Goal: Contribute content: Add original content to the website for others to see

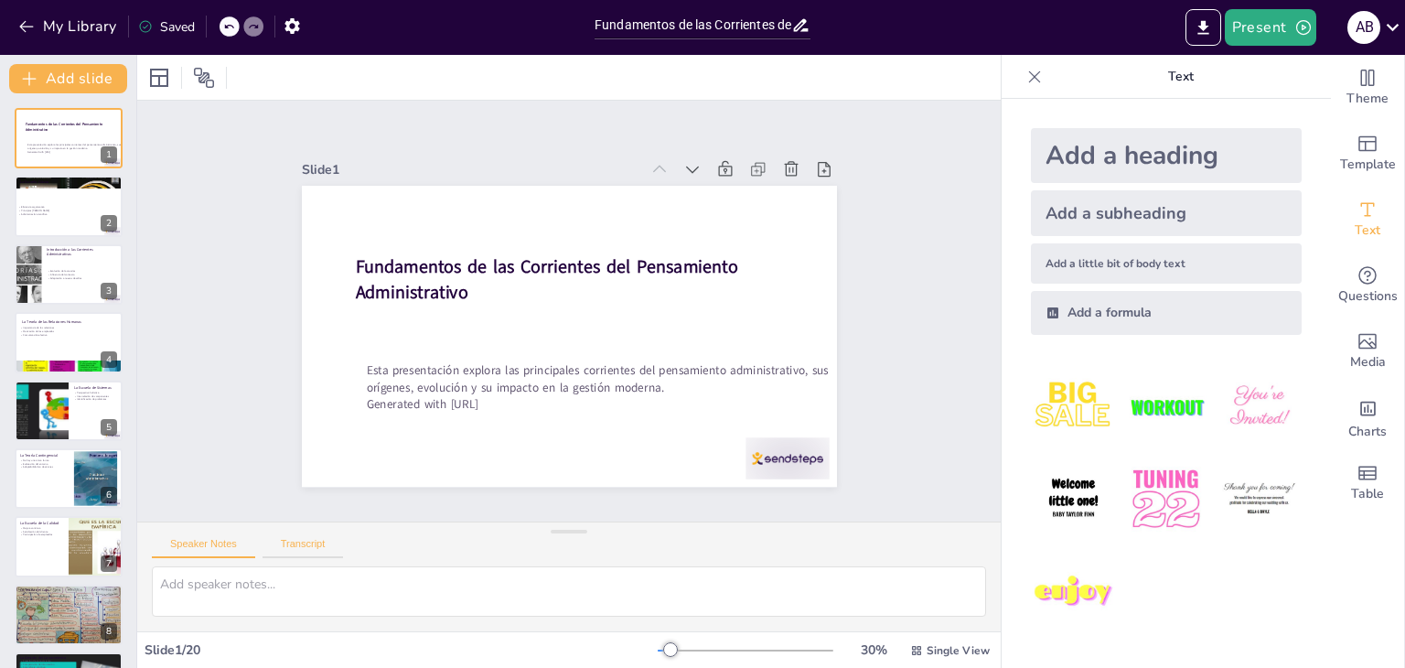
click at [314, 540] on button "Transcript" at bounding box center [303, 548] width 81 height 20
click at [66, 209] on p "Principios [PERSON_NAME]" at bounding box center [66, 211] width 99 height 4
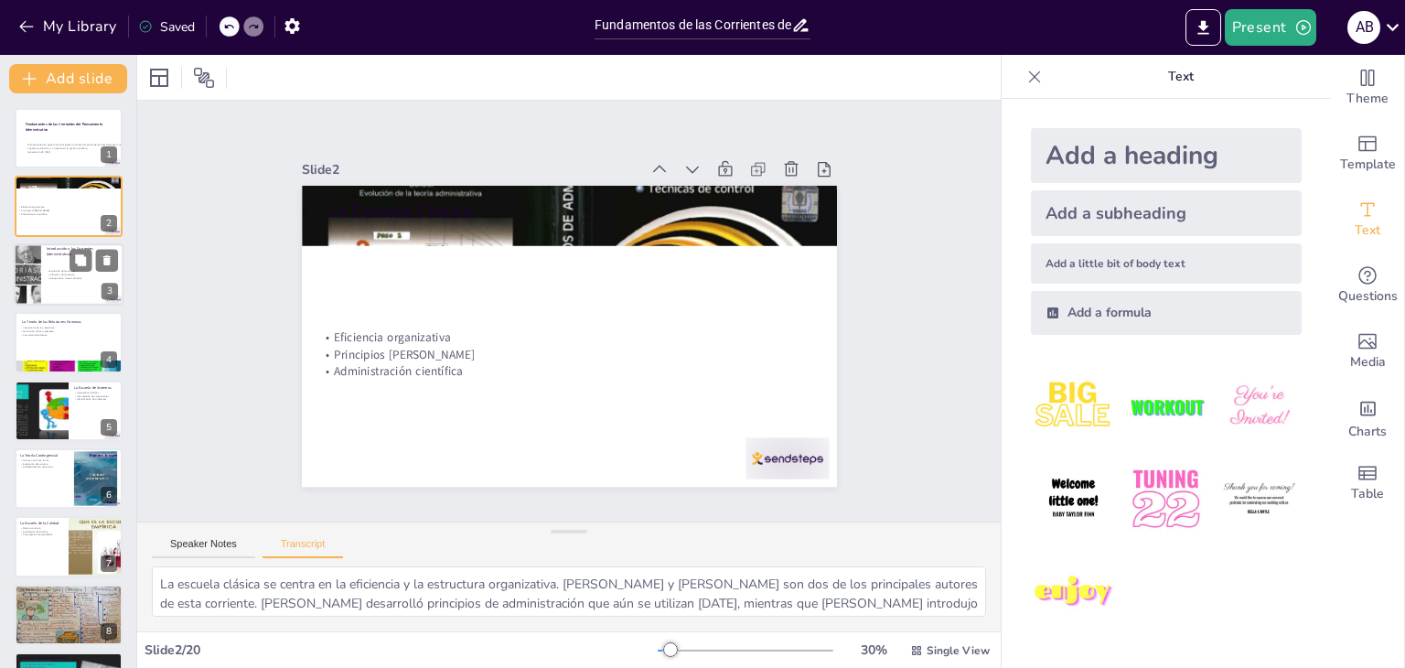
click at [59, 266] on div "Evolución de las teorías Influencia del contexto Adaptación a nuevos desafíos" at bounding box center [82, 275] width 71 height 26
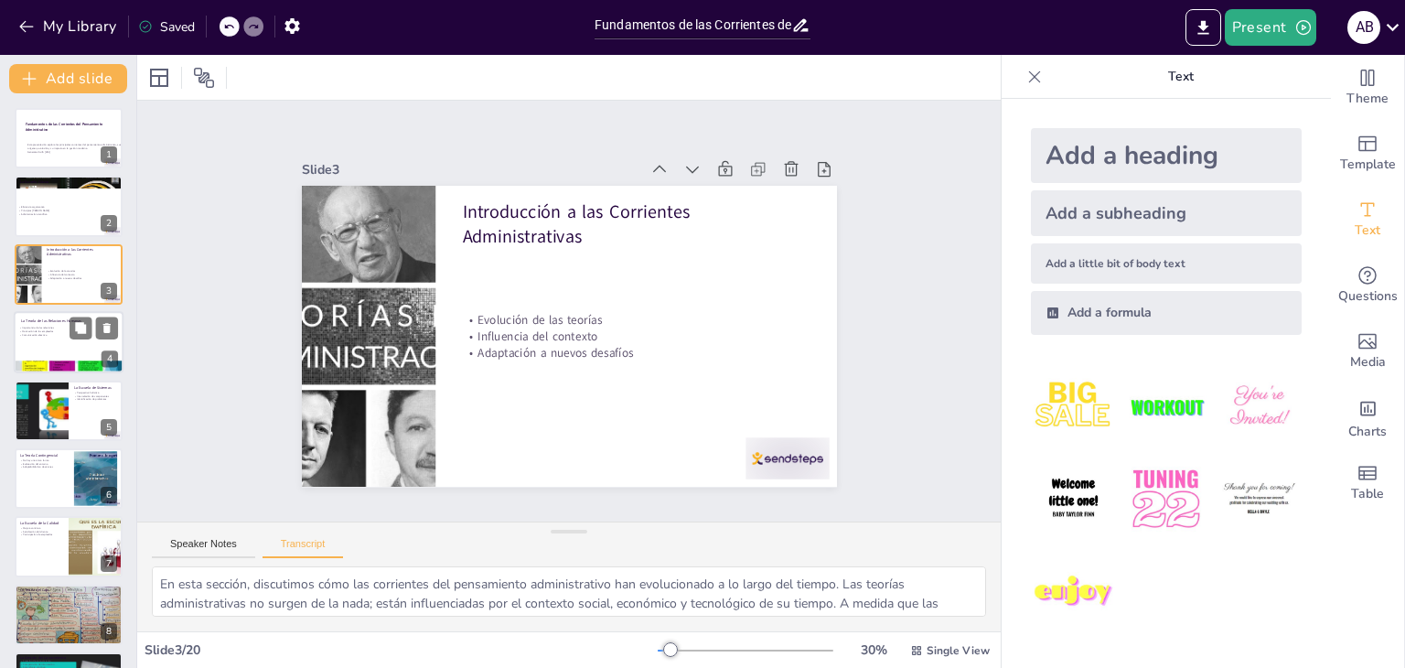
click at [79, 343] on div at bounding box center [69, 342] width 110 height 62
type textarea "Esta teoría enfatiza la importancia de las relaciones interpersonales en el tra…"
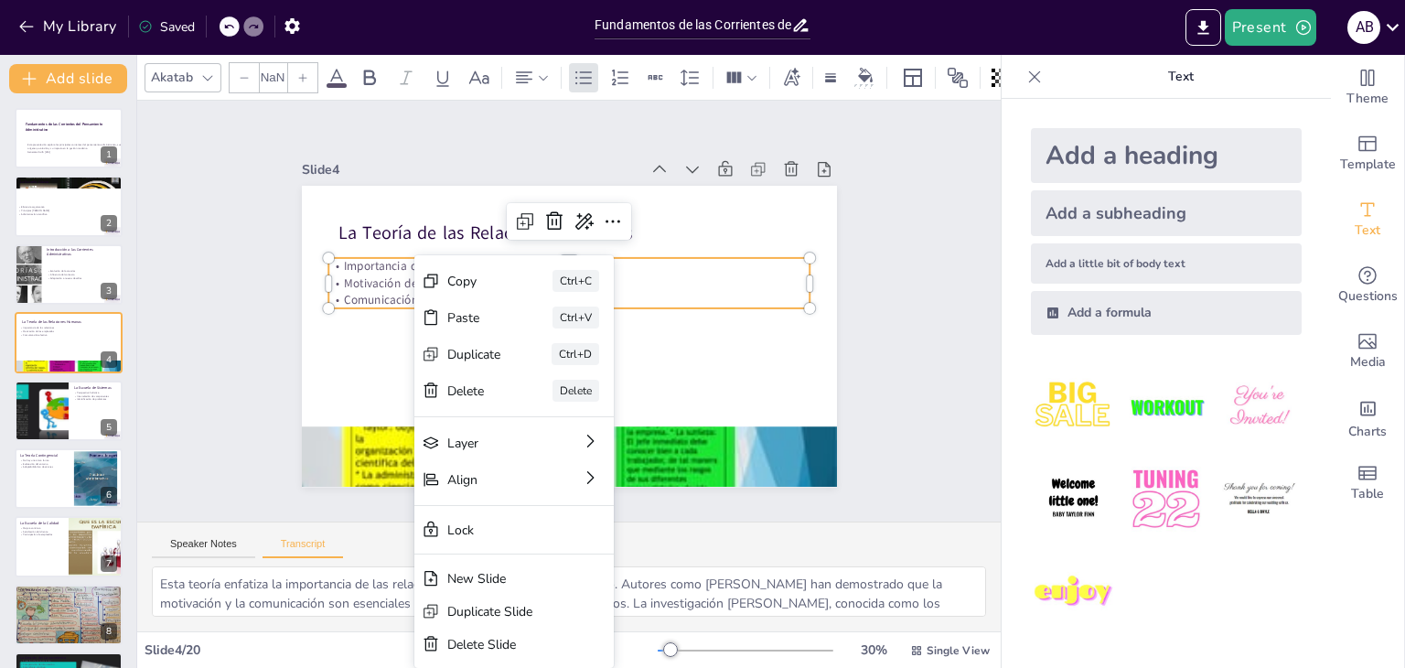
type input "32"
click at [464, 281] on div "Copy" at bounding box center [474, 281] width 54 height 17
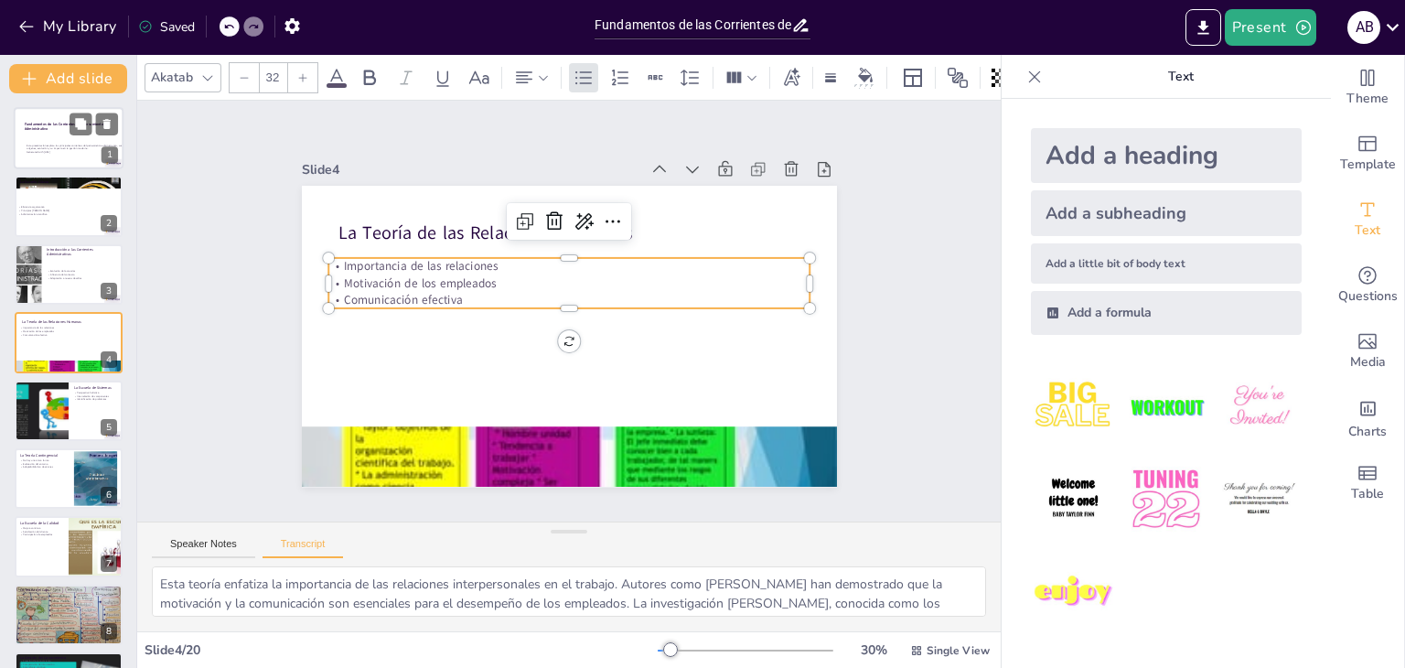
click at [70, 130] on div at bounding box center [94, 124] width 48 height 22
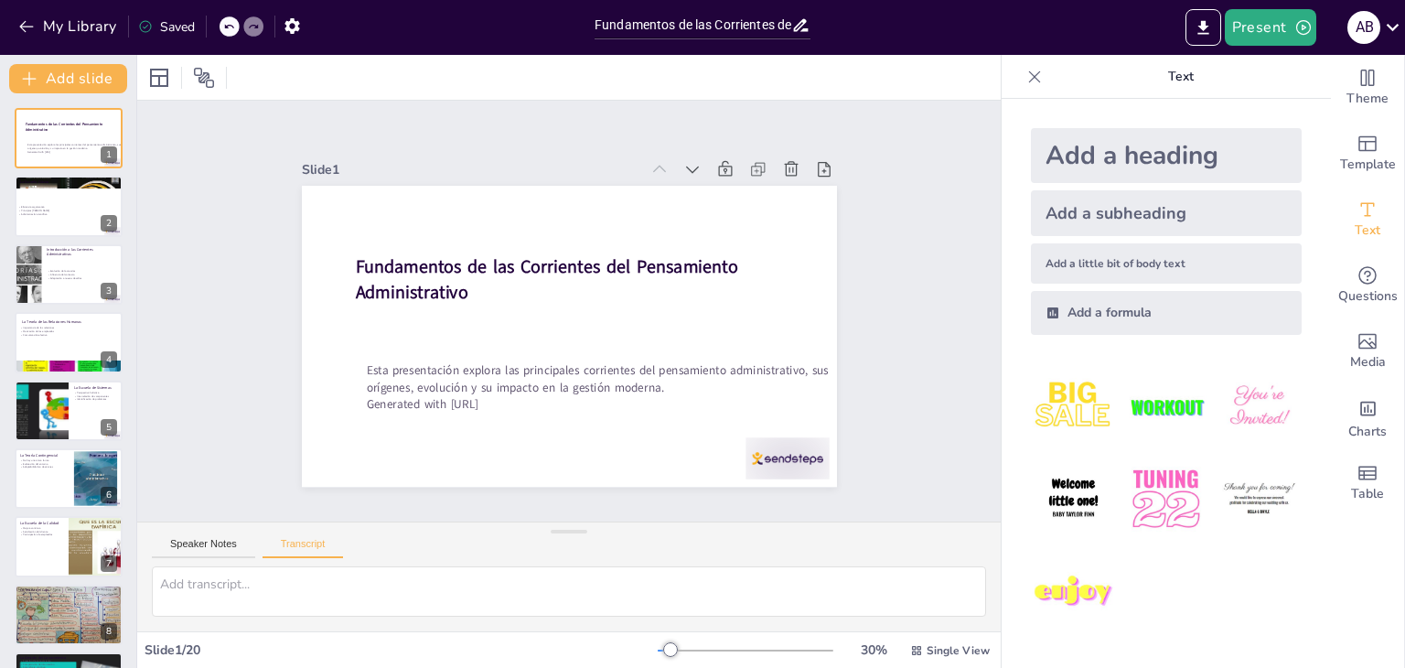
click at [1029, 74] on icon at bounding box center [1035, 76] width 12 height 12
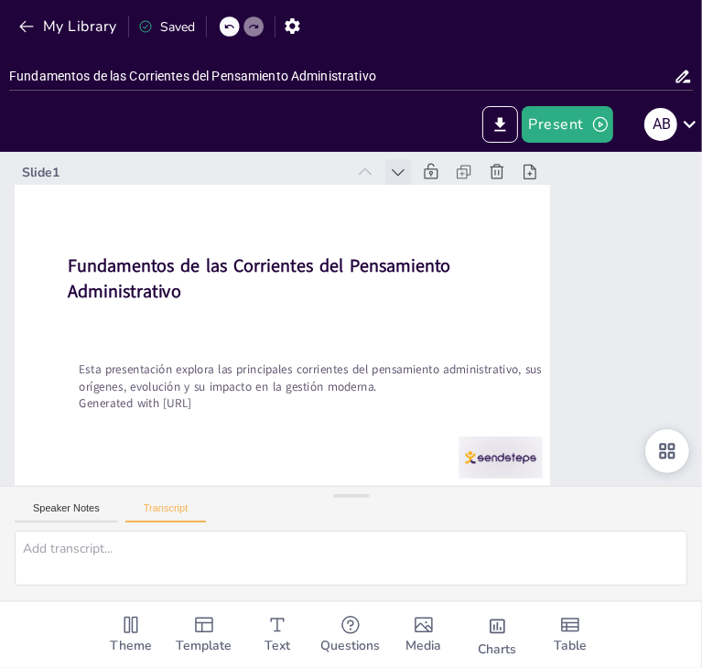
click at [398, 169] on icon at bounding box center [398, 172] width 18 height 18
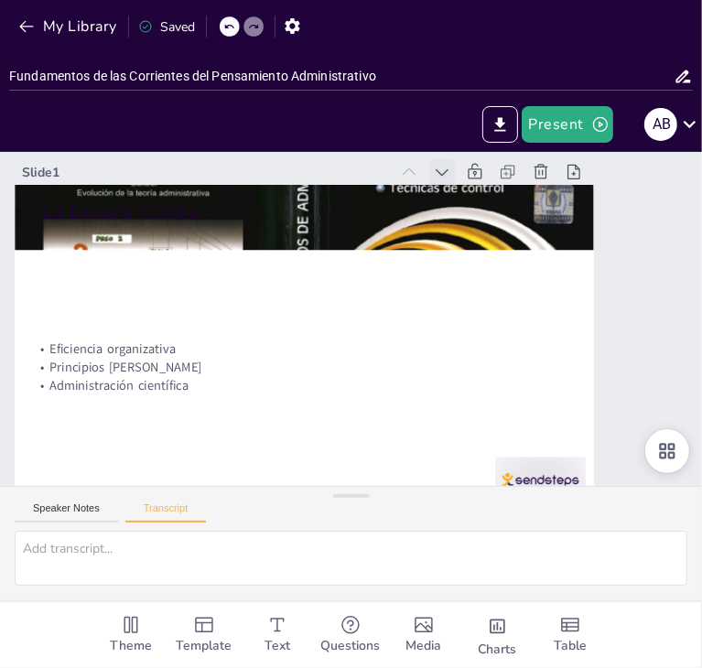
click at [440, 170] on icon at bounding box center [442, 172] width 18 height 18
type textarea "La escuela clásica se centra en la eficiencia y la estructura organizativa. [PE…"
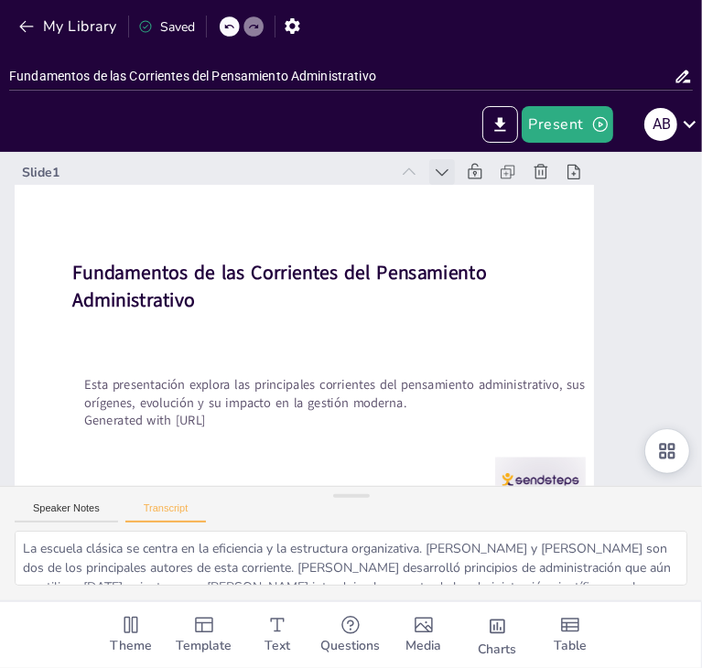
click at [441, 169] on icon at bounding box center [442, 172] width 18 height 18
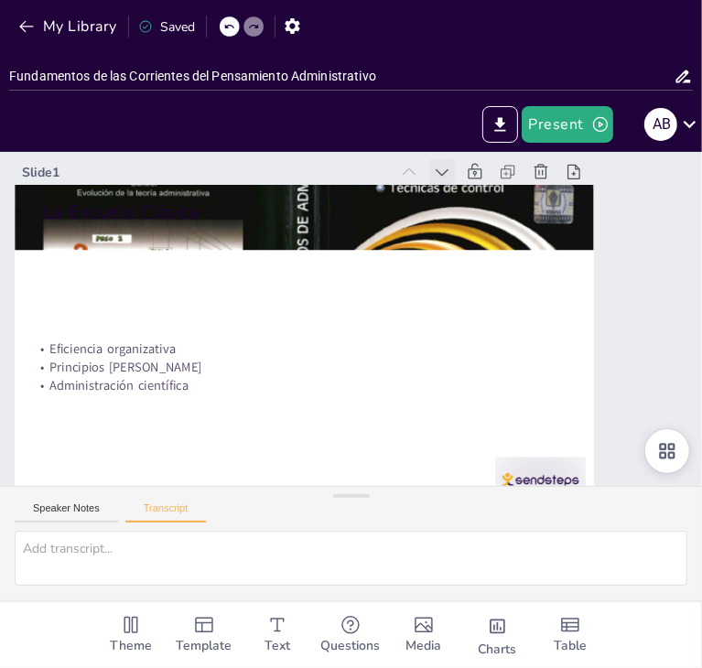
click at [441, 168] on icon at bounding box center [442, 172] width 18 height 18
type textarea "La escuela clásica se centra en la eficiencia y la estructura organizativa. [PE…"
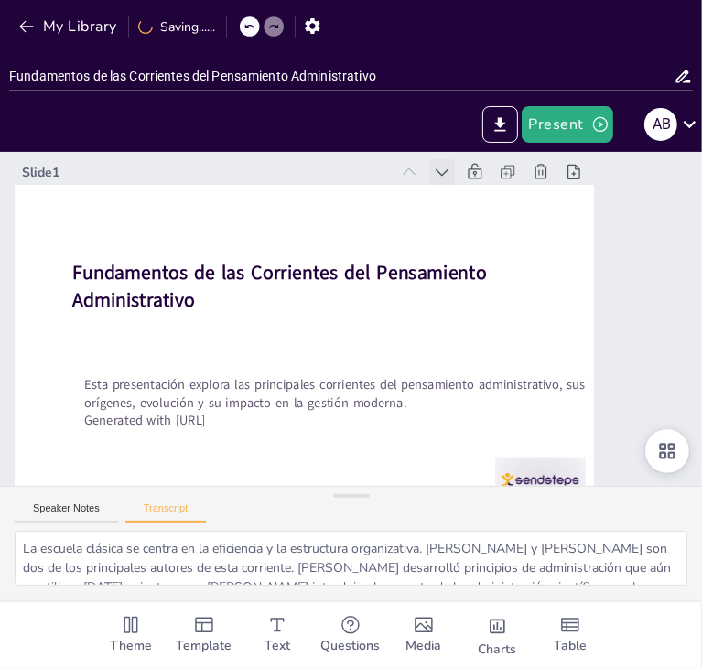
click at [441, 168] on icon at bounding box center [442, 172] width 18 height 18
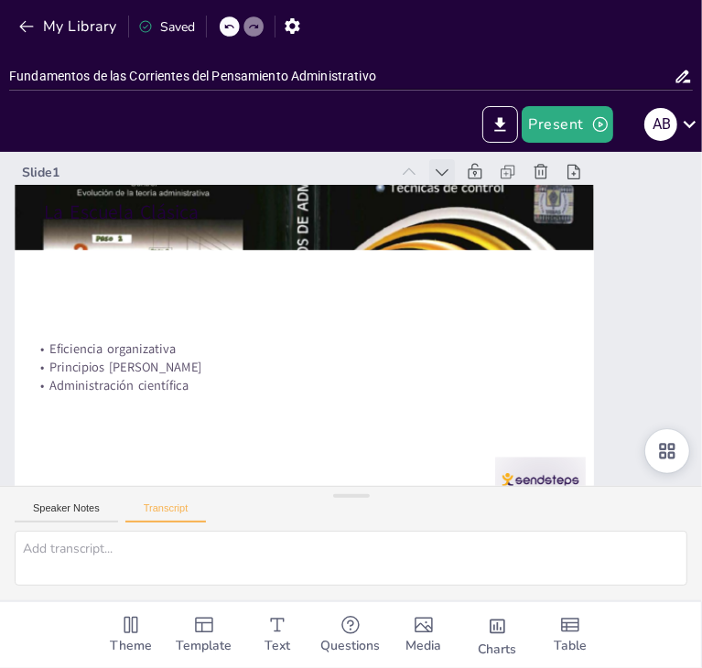
click at [441, 168] on icon at bounding box center [442, 172] width 18 height 18
type textarea "La escuela clásica se centra en la eficiencia y la estructura organizativa. [PE…"
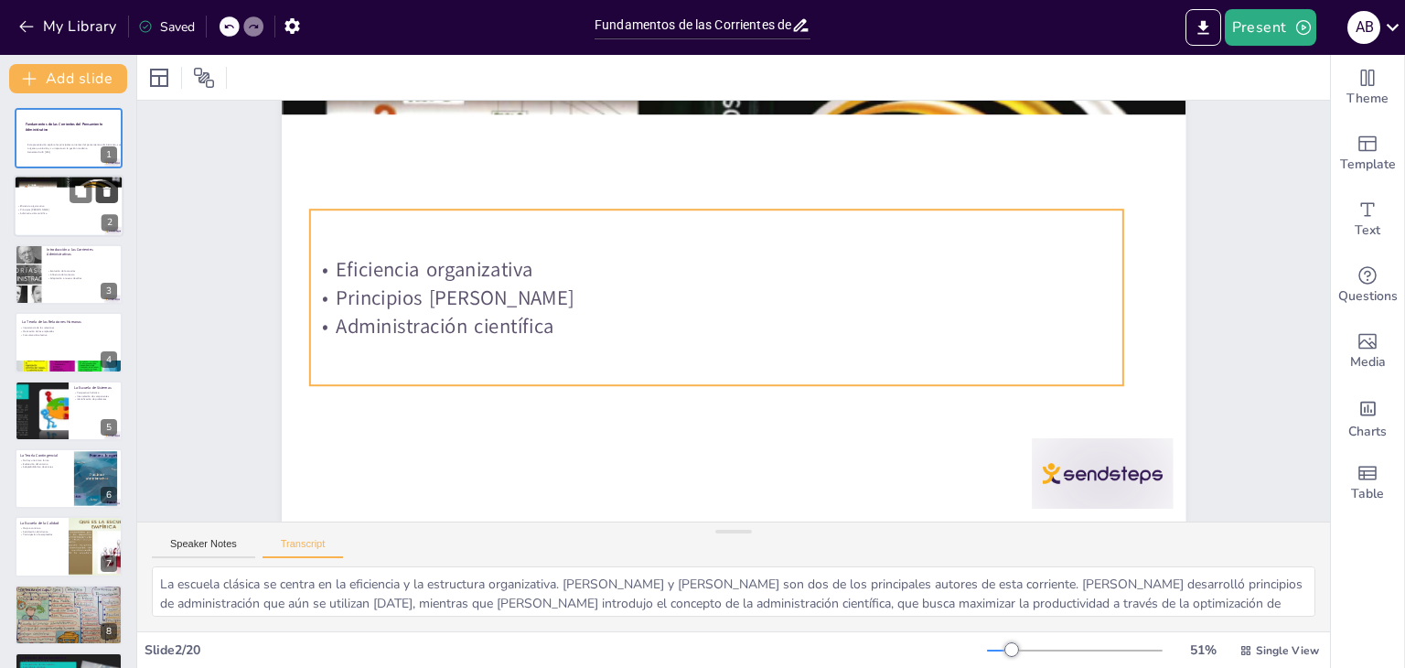
scroll to position [153, 0]
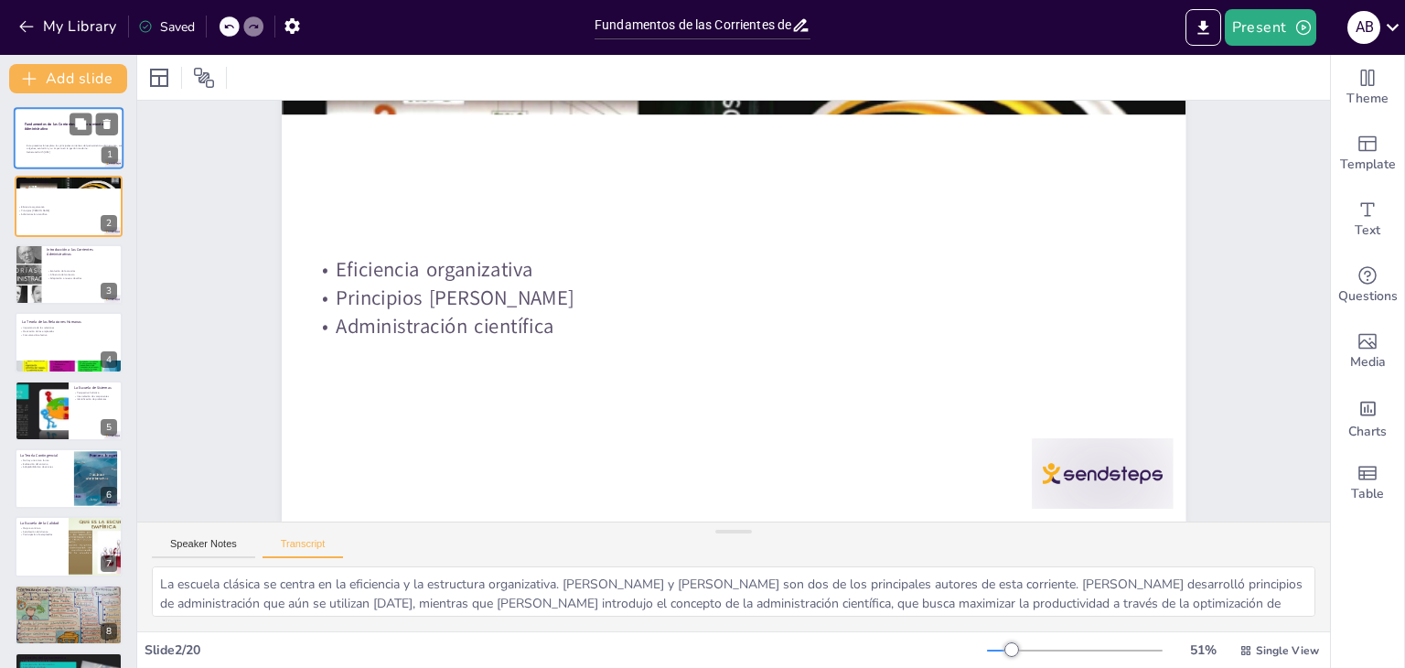
click at [48, 128] on p "Fundamentos de las Corrientes del Pensamiento Administrativo" at bounding box center [74, 127] width 99 height 10
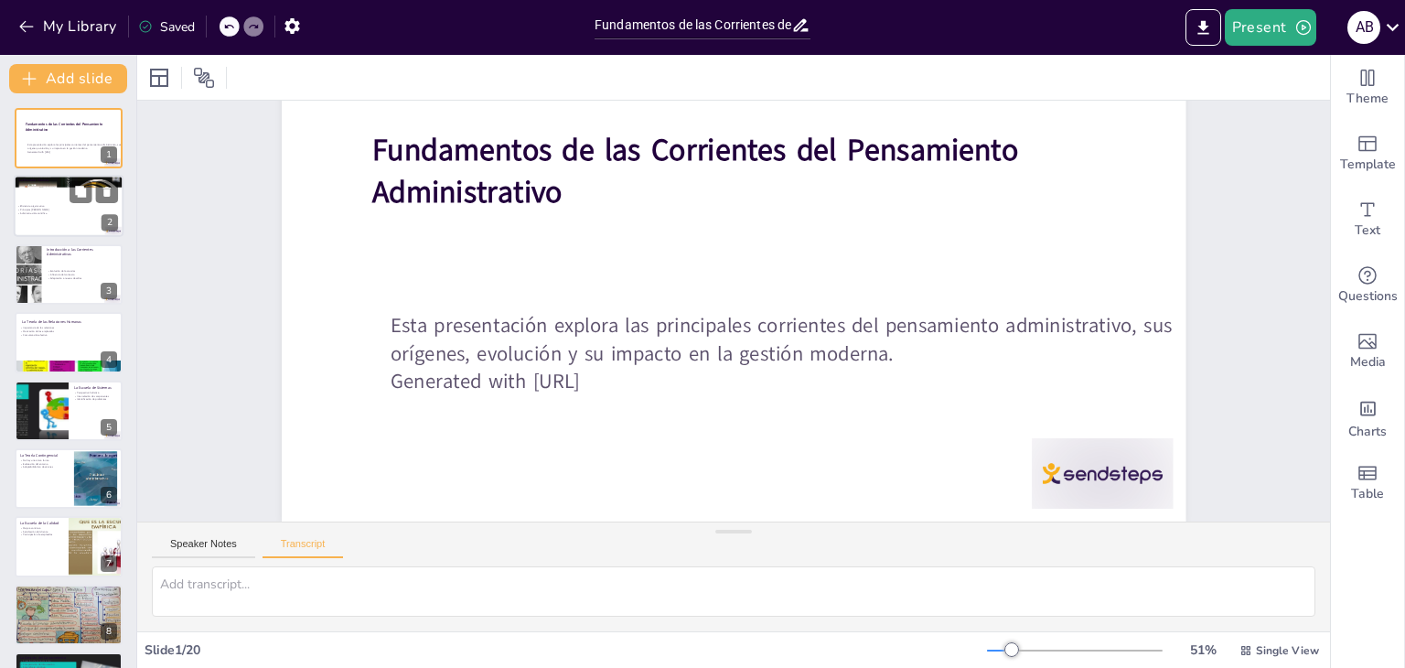
click at [47, 206] on p "Eficiencia organizativa" at bounding box center [66, 207] width 99 height 4
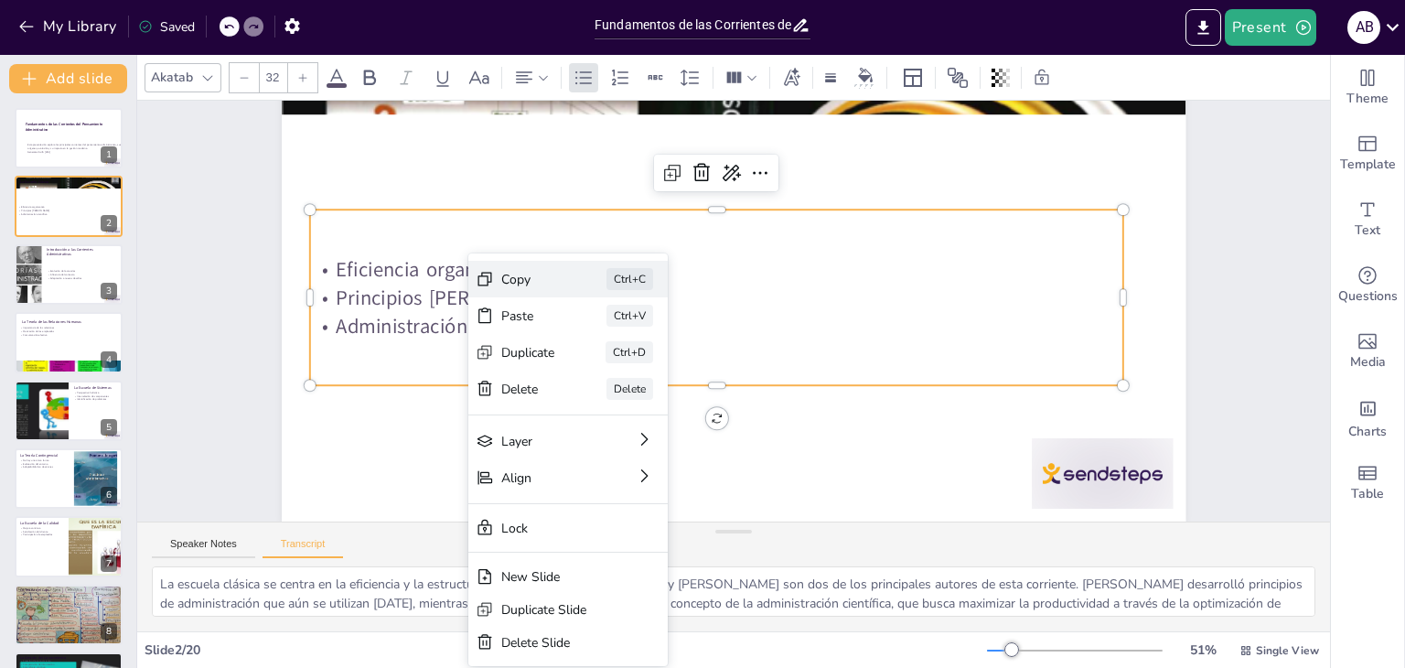
click at [510, 271] on div "Copy" at bounding box center [528, 279] width 54 height 17
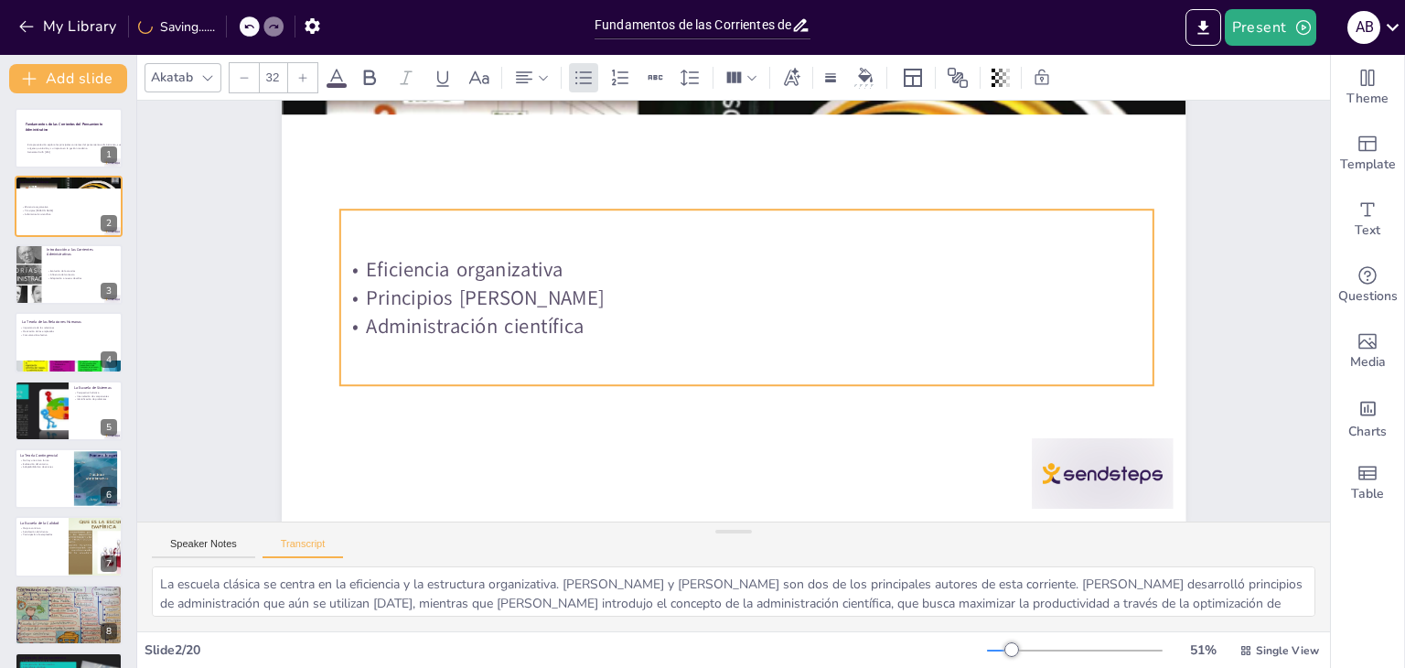
drag, startPoint x: 555, startPoint y: 317, endPoint x: 586, endPoint y: 317, distance: 30.2
click at [586, 317] on p "Administración científica" at bounding box center [747, 326] width 814 height 28
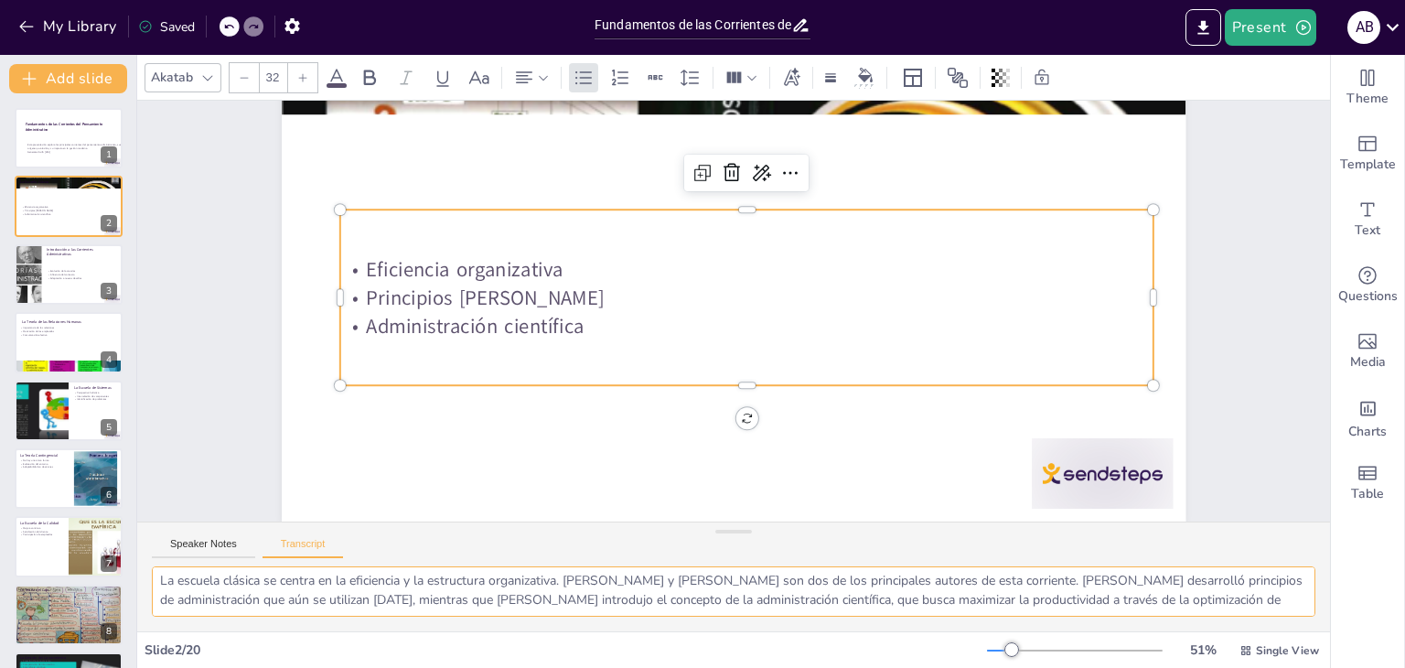
scroll to position [0, 0]
drag, startPoint x: 1256, startPoint y: 601, endPoint x: 157, endPoint y: 571, distance: 1099.2
click at [157, 571] on textarea "La escuela clásica se centra en la eficiencia y la estructura organizativa. [PE…" at bounding box center [734, 591] width 1164 height 50
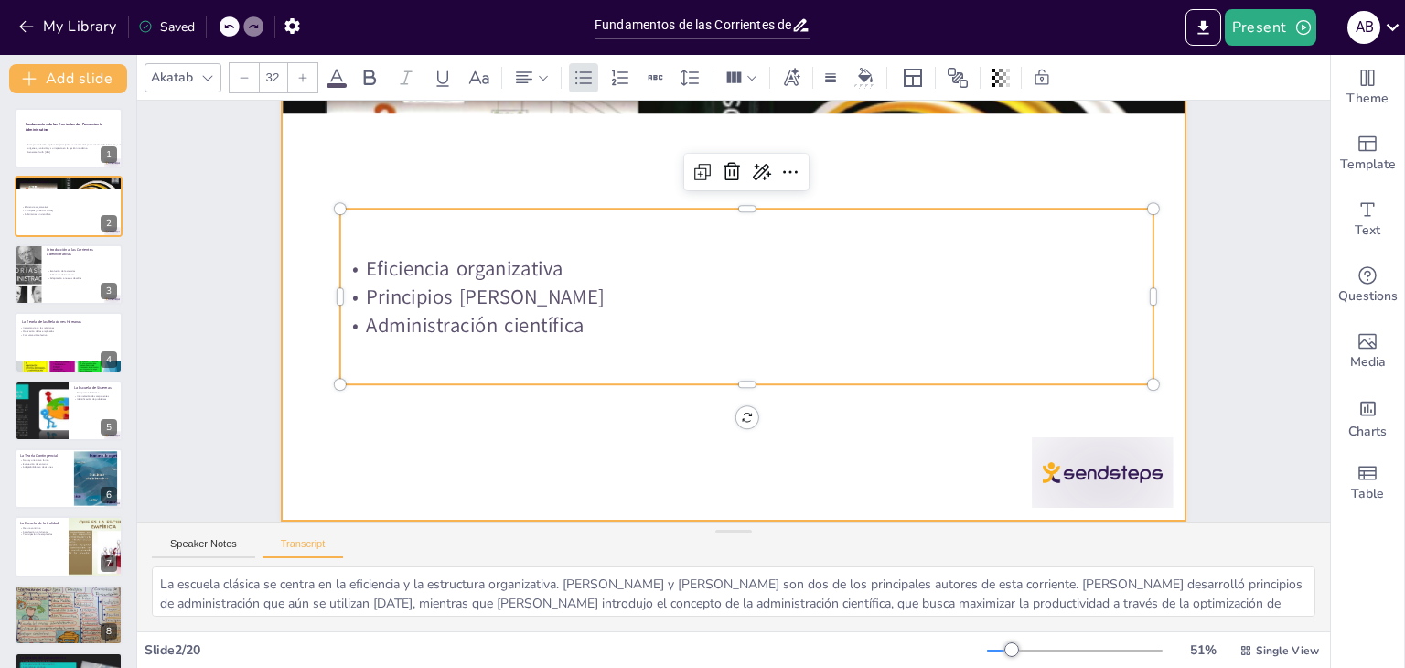
scroll to position [153, 0]
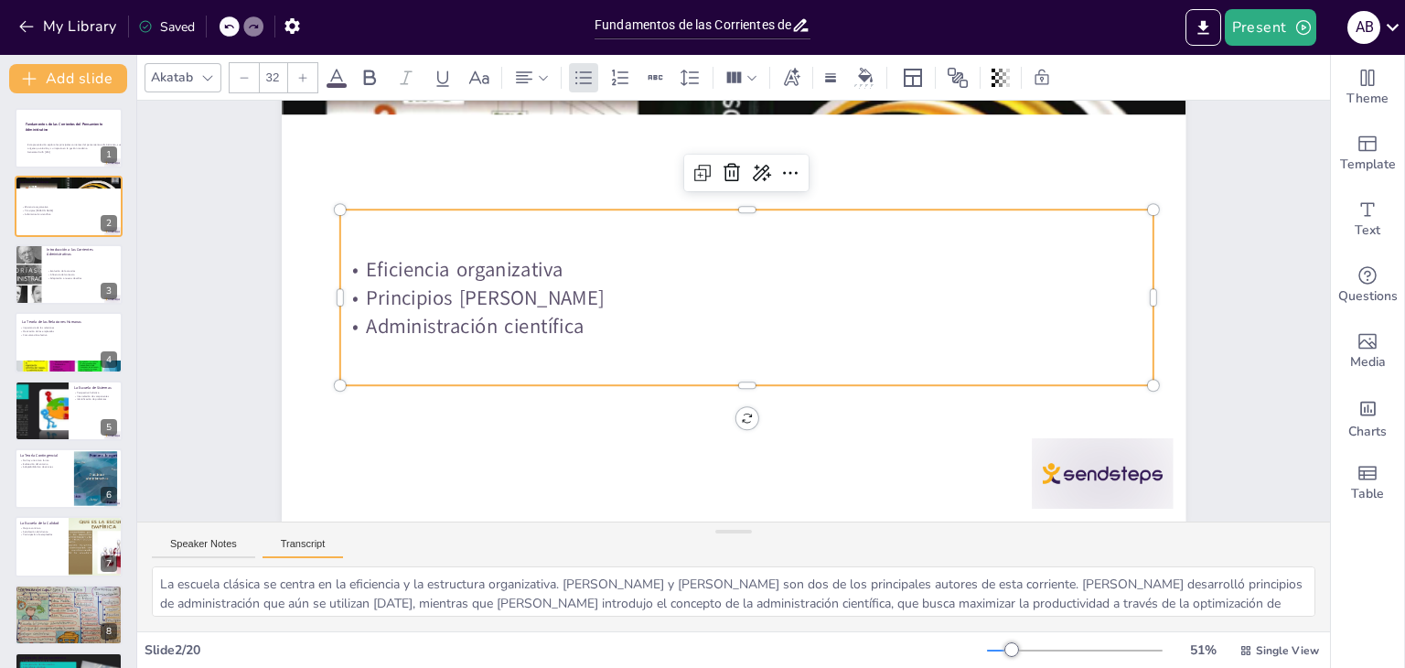
click at [307, 543] on button "Transcript" at bounding box center [303, 548] width 81 height 20
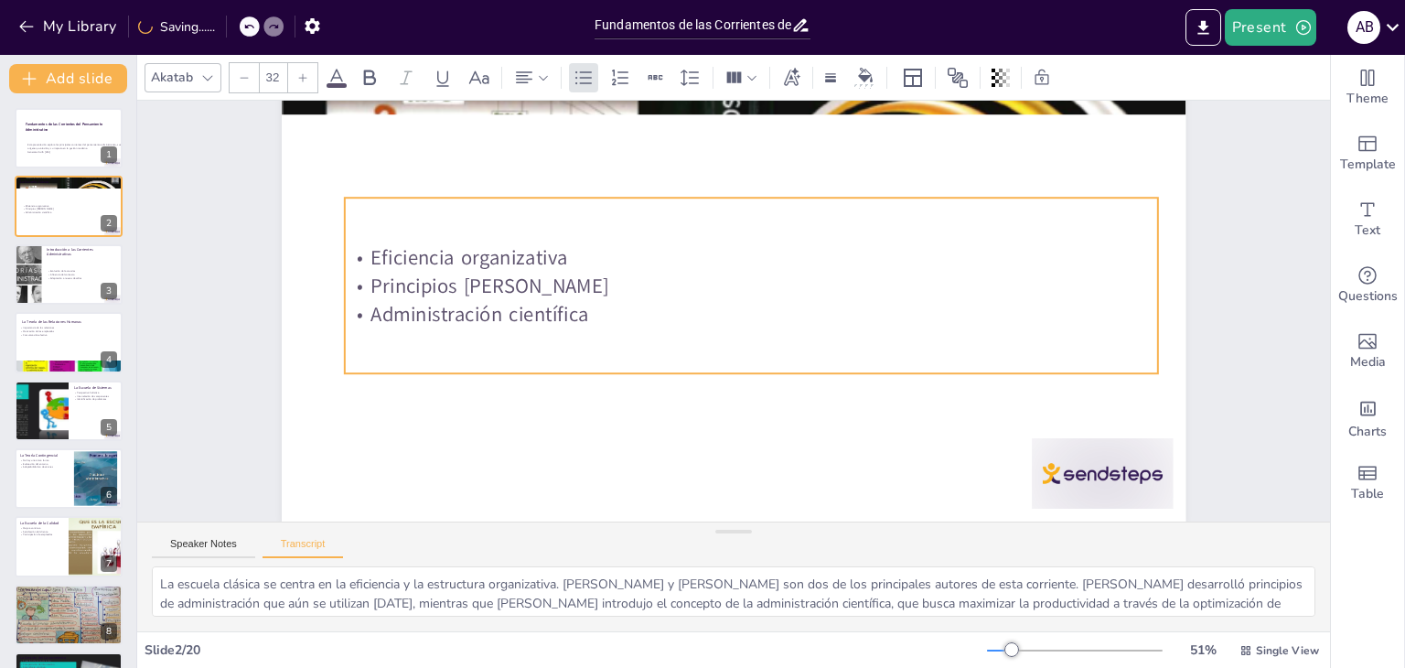
drag, startPoint x: 566, startPoint y: 313, endPoint x: 571, endPoint y: 301, distance: 12.7
click at [571, 301] on p "Administración científica" at bounding box center [752, 314] width 814 height 28
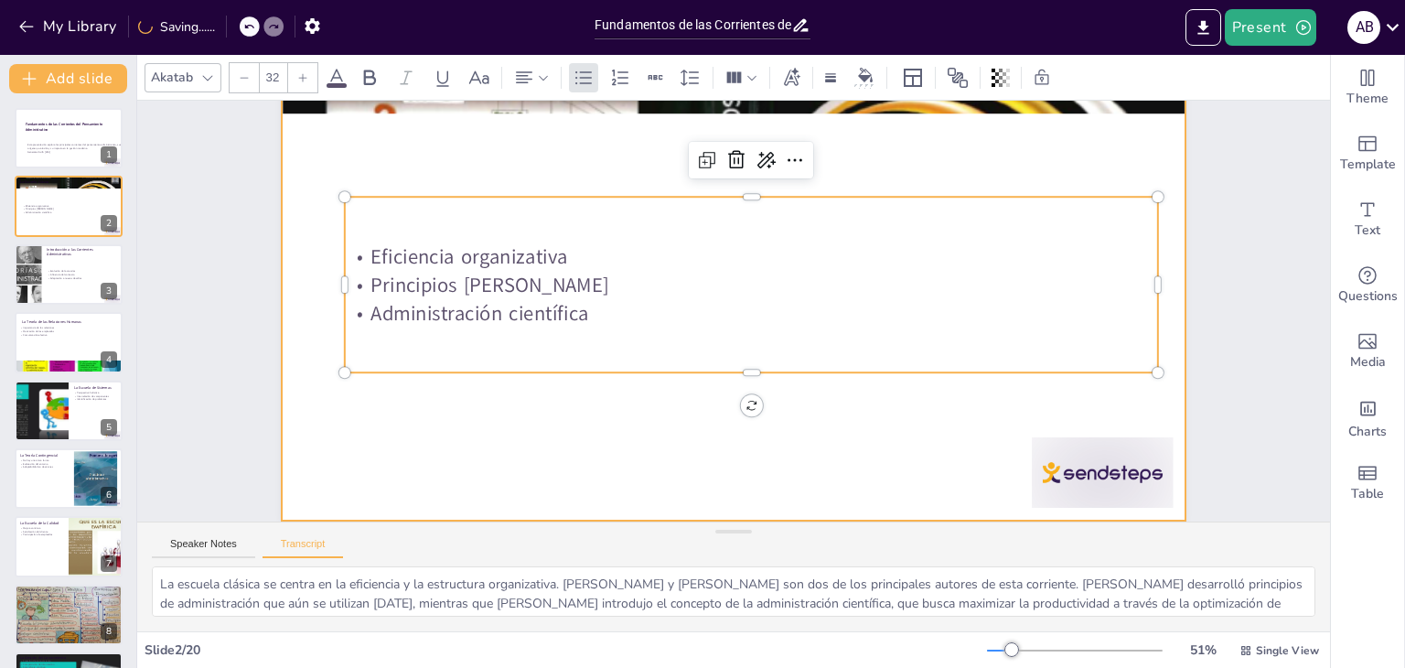
click at [562, 415] on div at bounding box center [734, 266] width 904 height 509
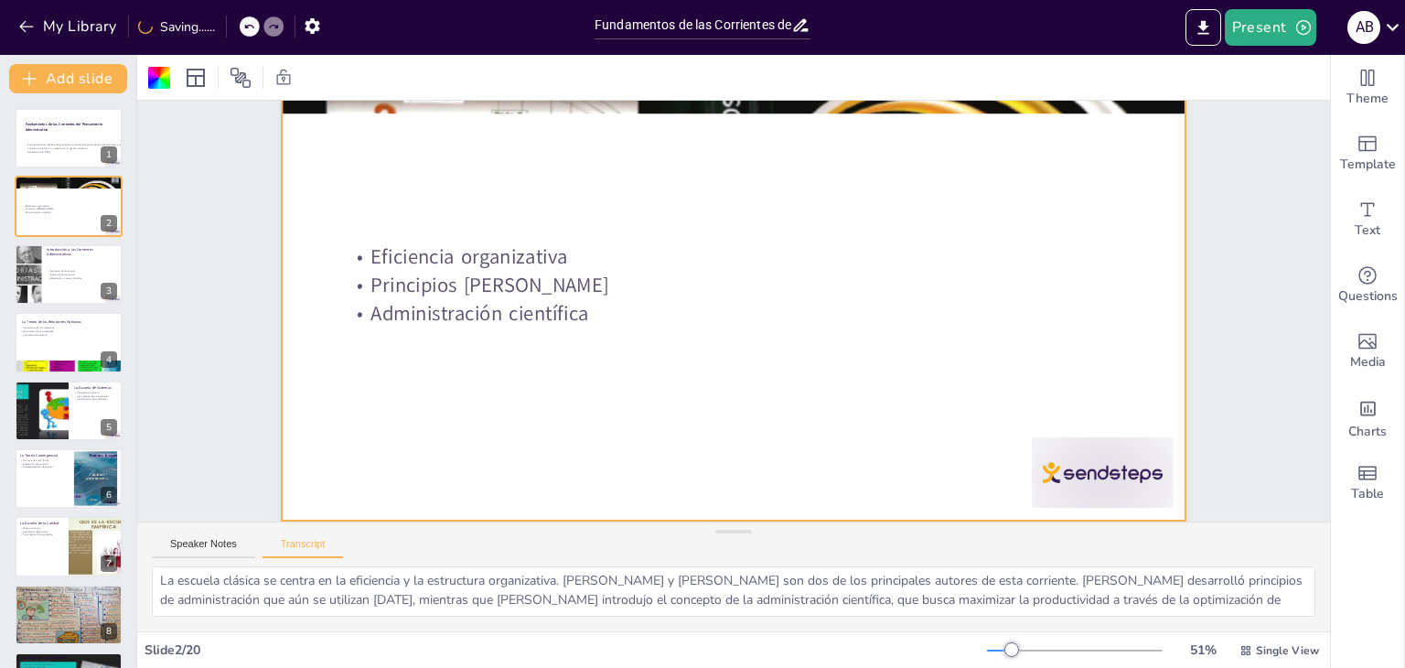
scroll to position [0, 0]
click at [72, 279] on div "Evolución de las teorías Influencia del contexto Adaptación a nuevos desafíos" at bounding box center [82, 275] width 71 height 26
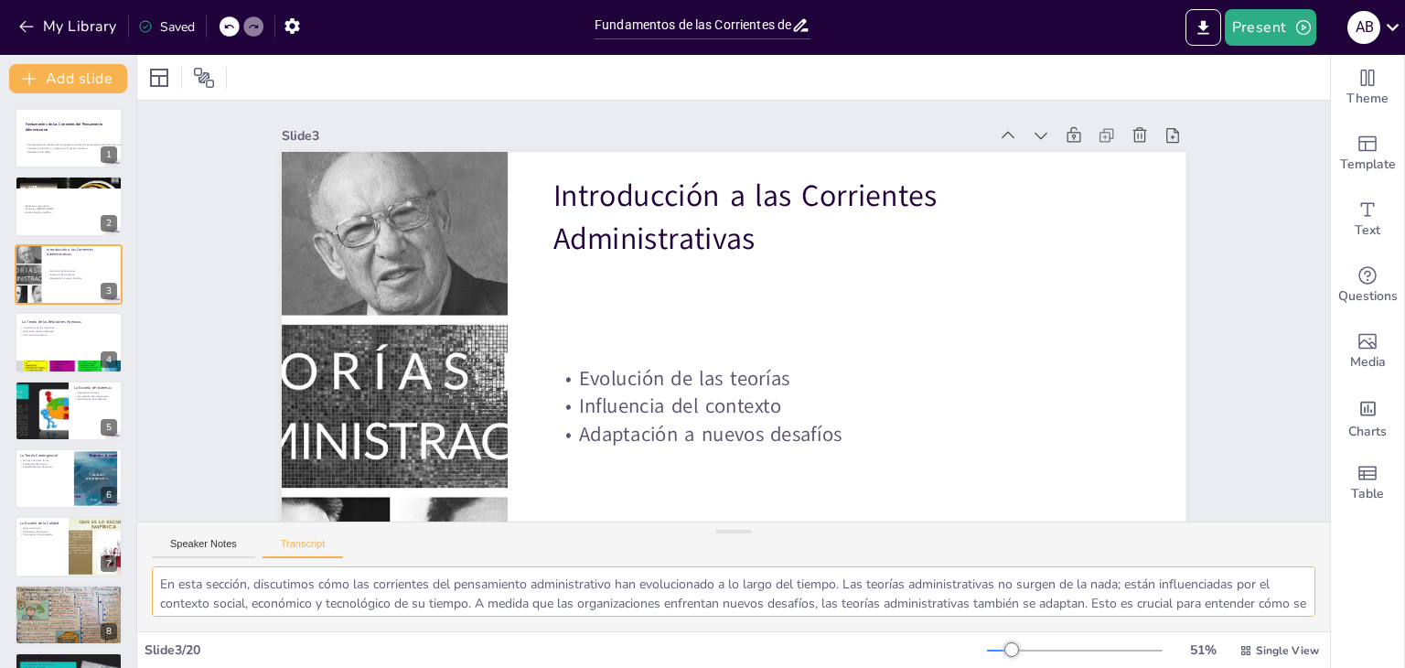
drag, startPoint x: 448, startPoint y: 601, endPoint x: 155, endPoint y: 572, distance: 295.1
click at [155, 572] on textarea "En esta sección, discutimos cómo las corrientes del pensamiento administrativo …" at bounding box center [734, 591] width 1164 height 50
click at [70, 332] on div at bounding box center [94, 328] width 48 height 22
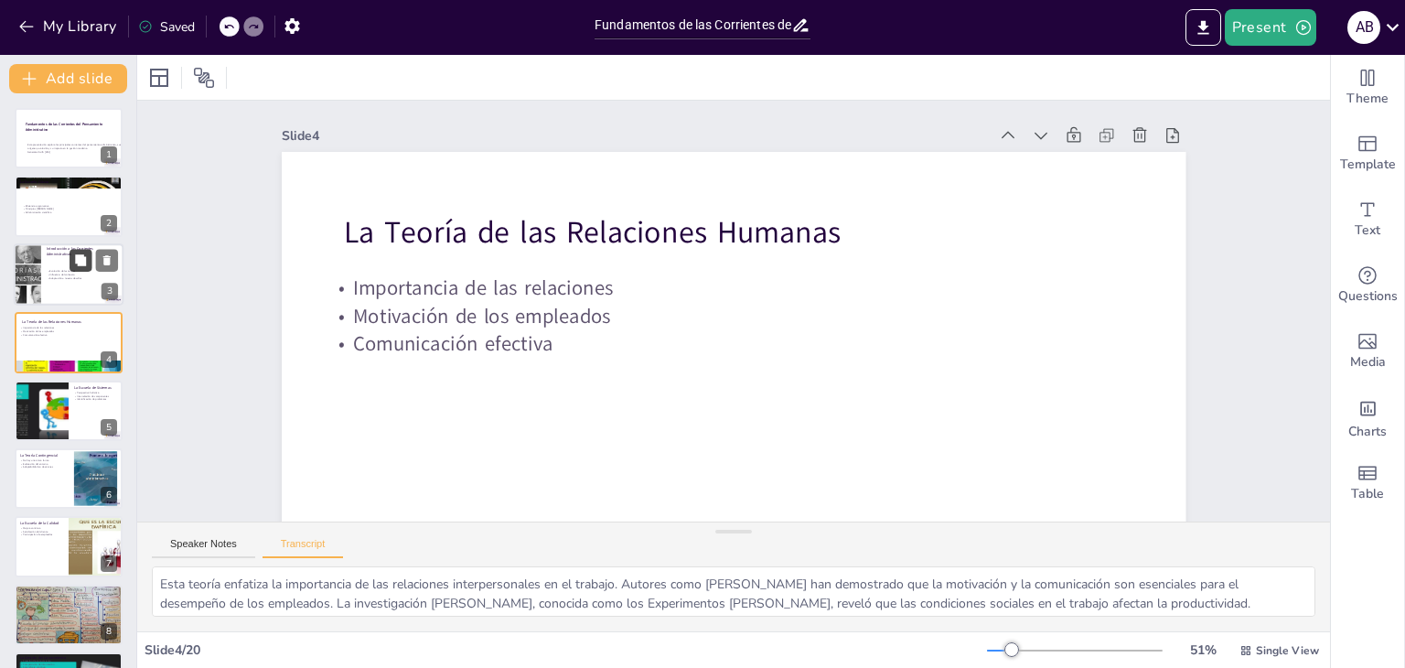
click at [70, 268] on button at bounding box center [81, 260] width 22 height 22
type textarea "En esta sección, discutimos cómo las corrientes del pensamiento administrativo …"
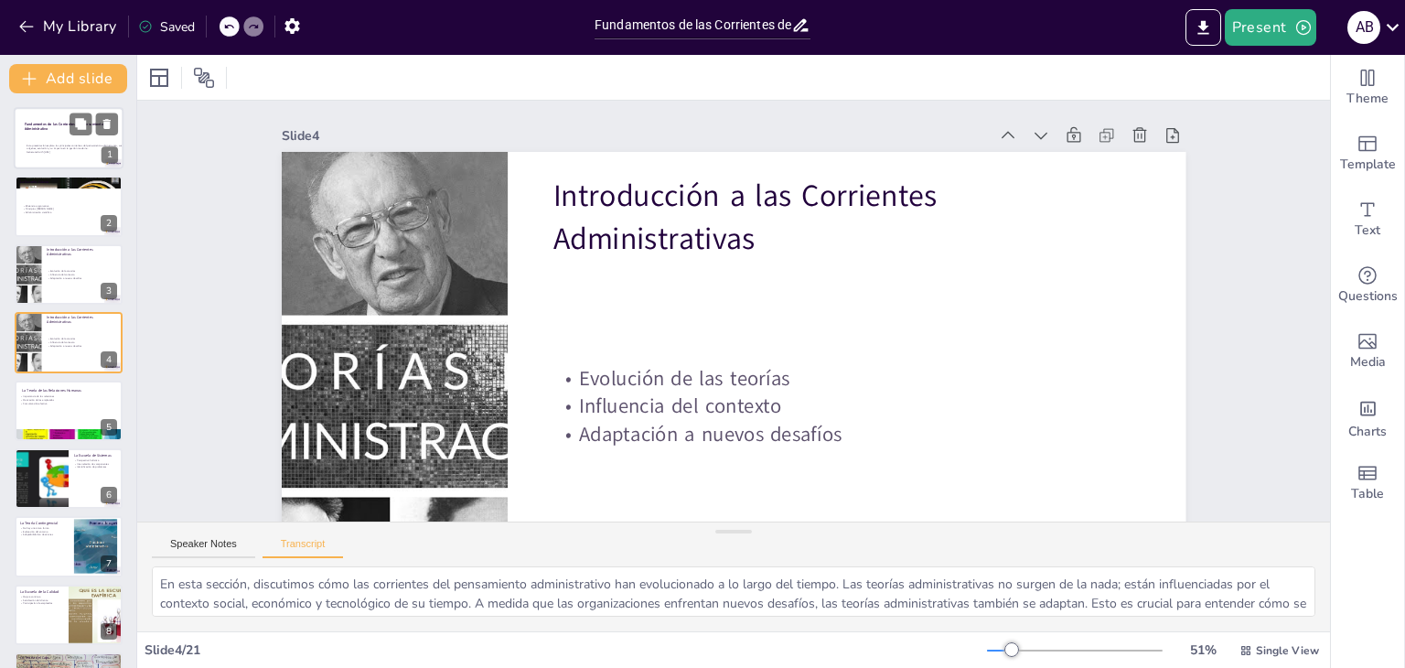
click at [40, 145] on p "Esta presentación explora las principales corrientes del pensamiento administra…" at bounding box center [76, 147] width 99 height 6
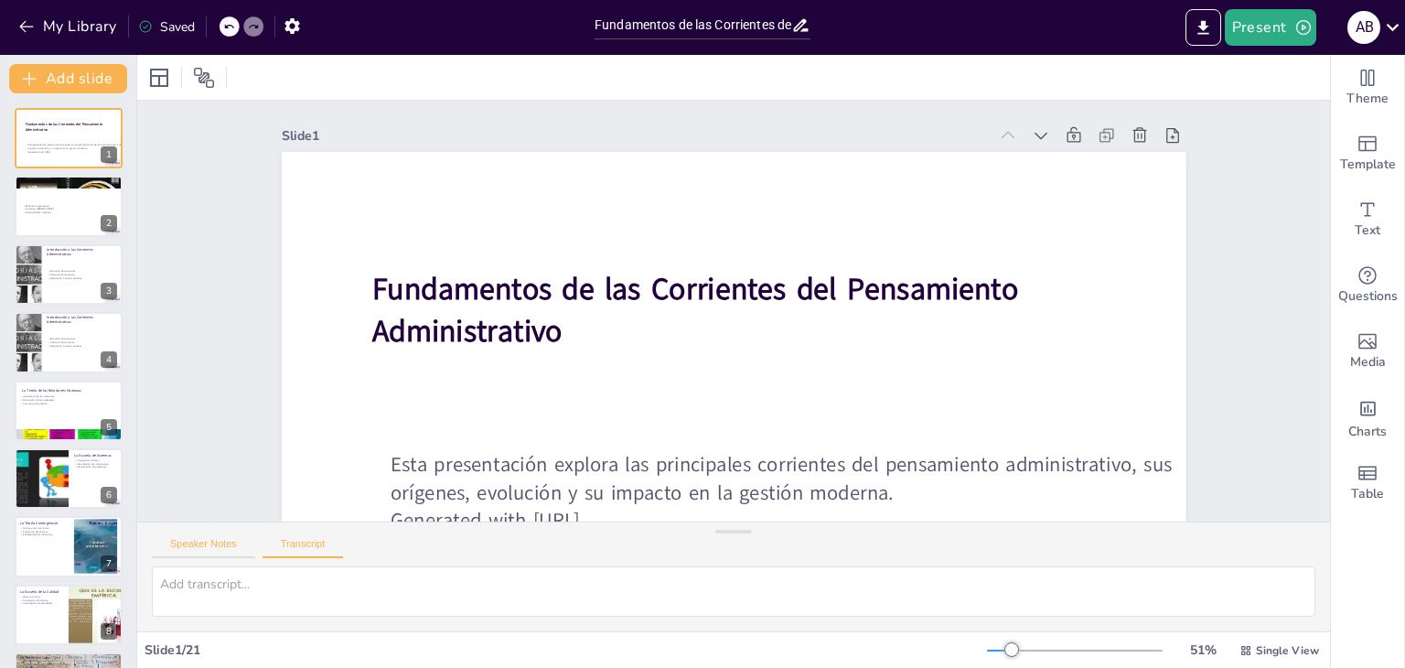
click at [206, 545] on button "Speaker Notes" at bounding box center [203, 548] width 103 height 20
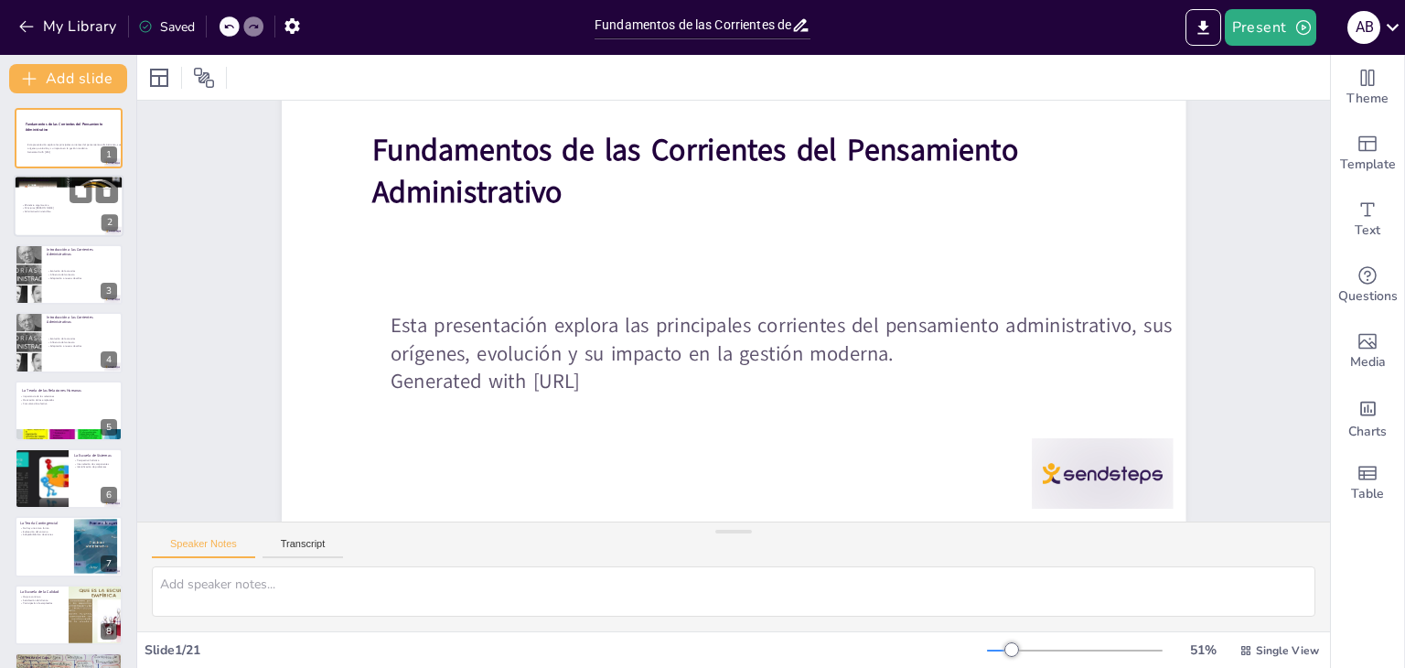
scroll to position [153, 0]
click at [49, 211] on p "Administración científica" at bounding box center [70, 212] width 99 height 4
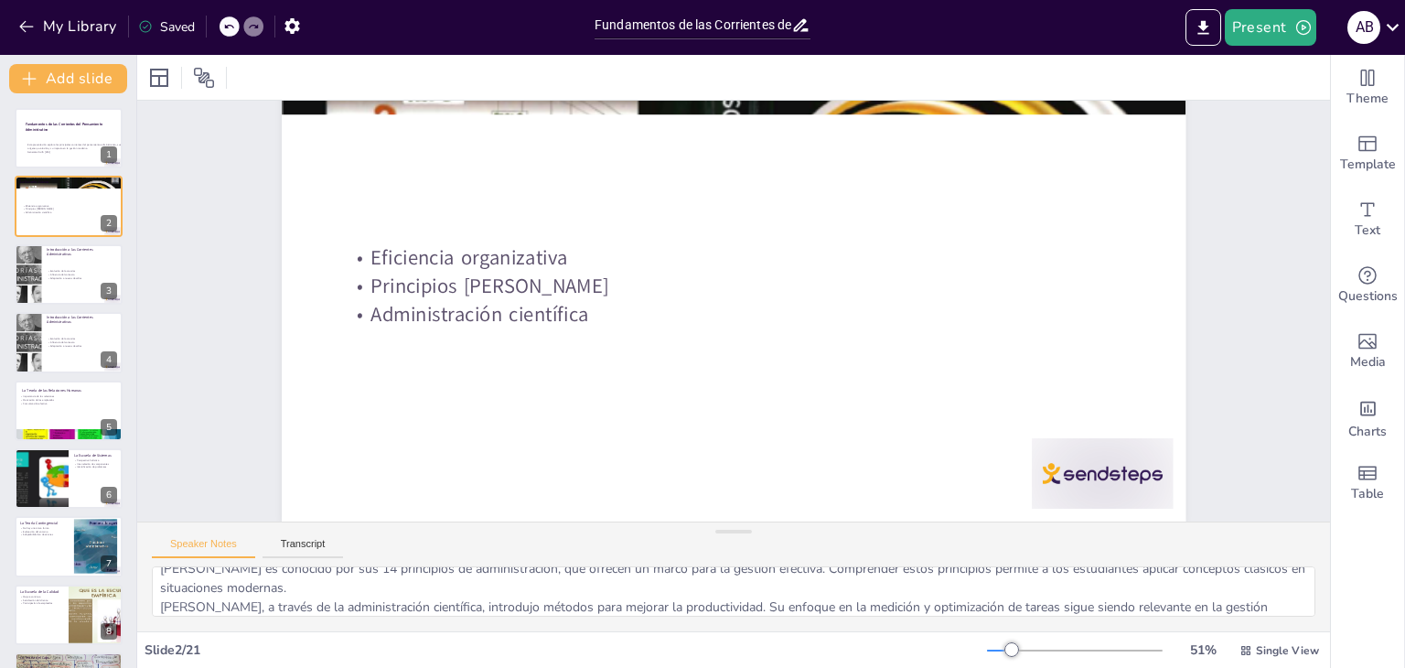
scroll to position [81, 0]
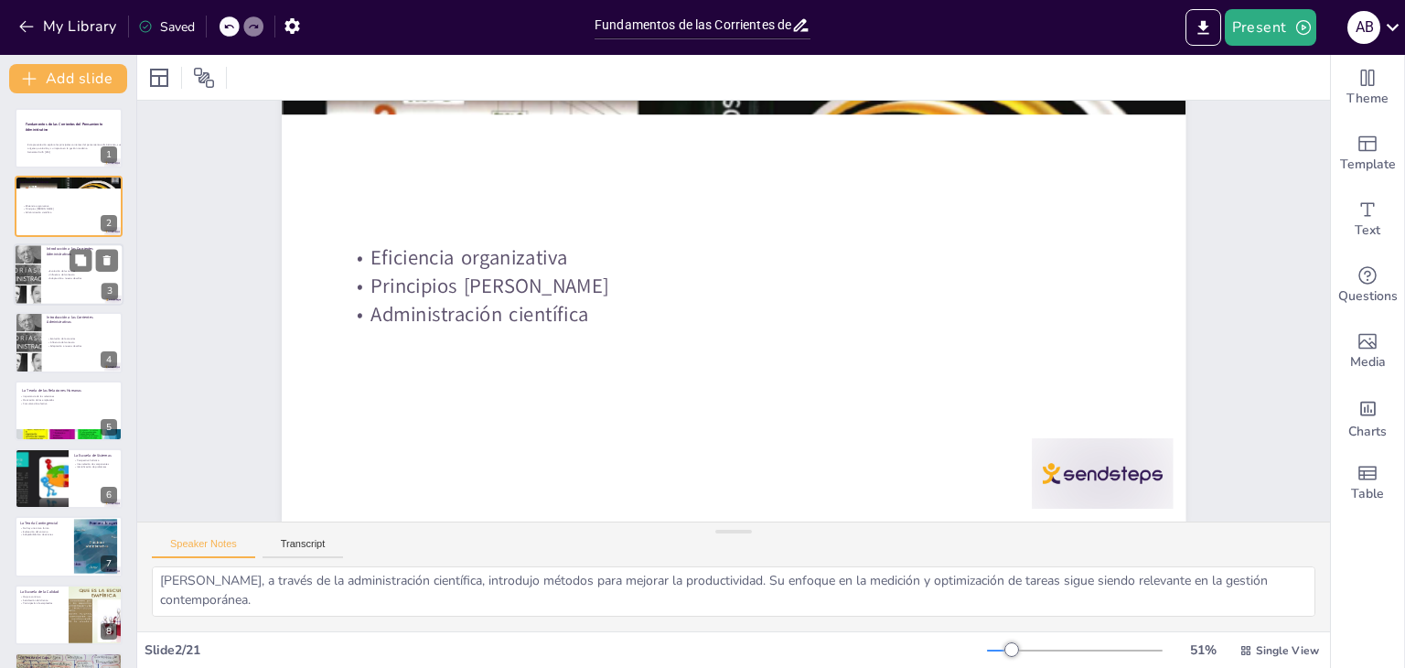
click at [58, 269] on p "Evolución de las teorías" at bounding box center [82, 271] width 71 height 4
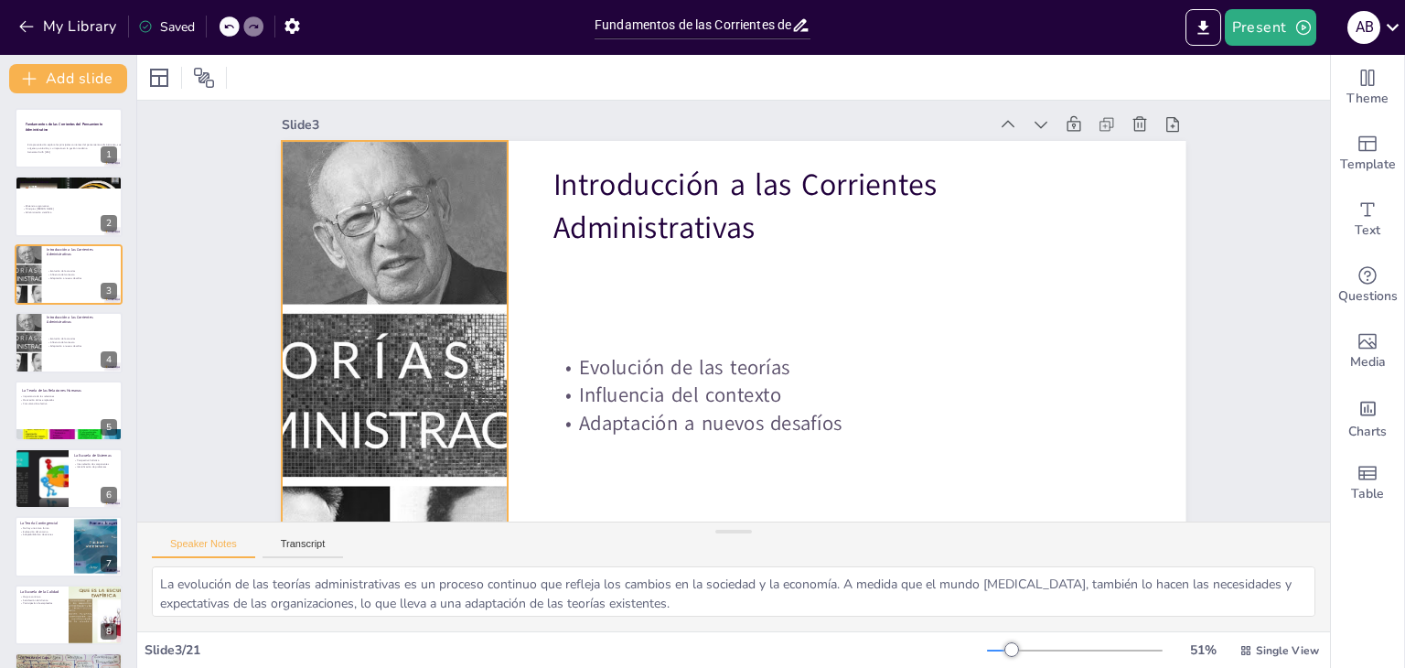
scroll to position [0, 0]
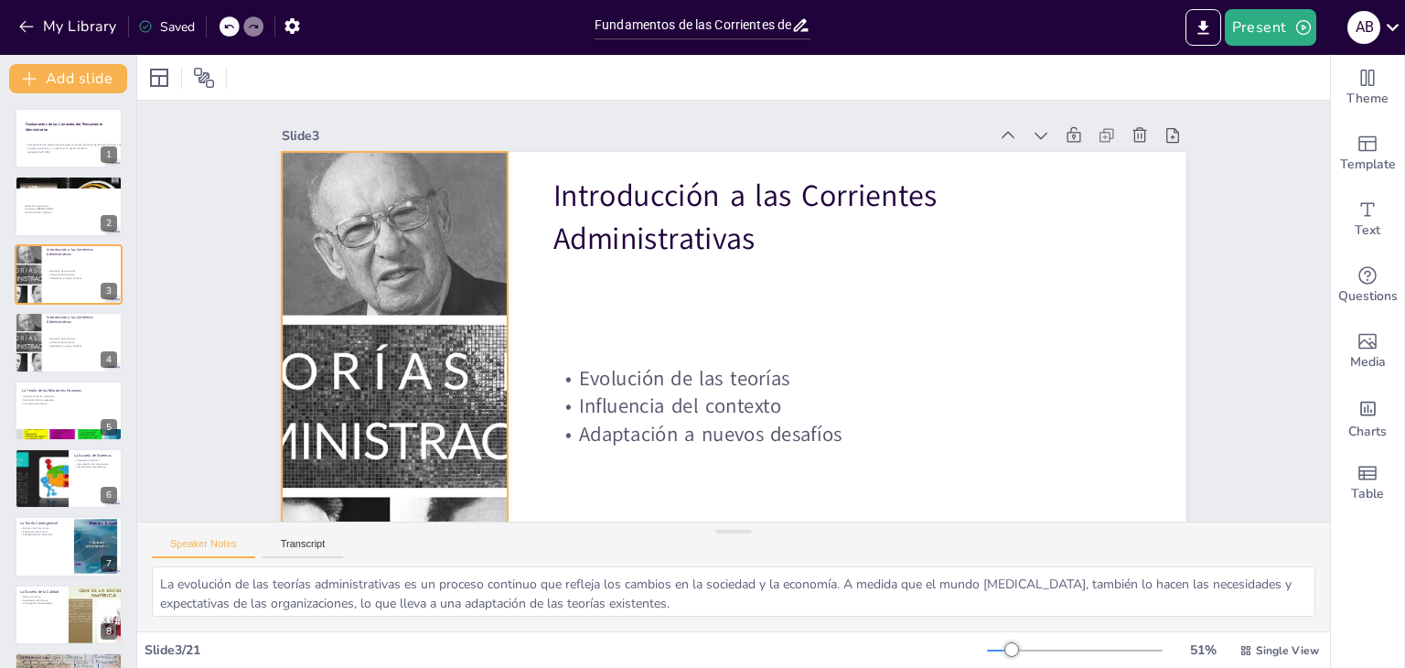
click at [382, 184] on div at bounding box center [394, 406] width 904 height 509
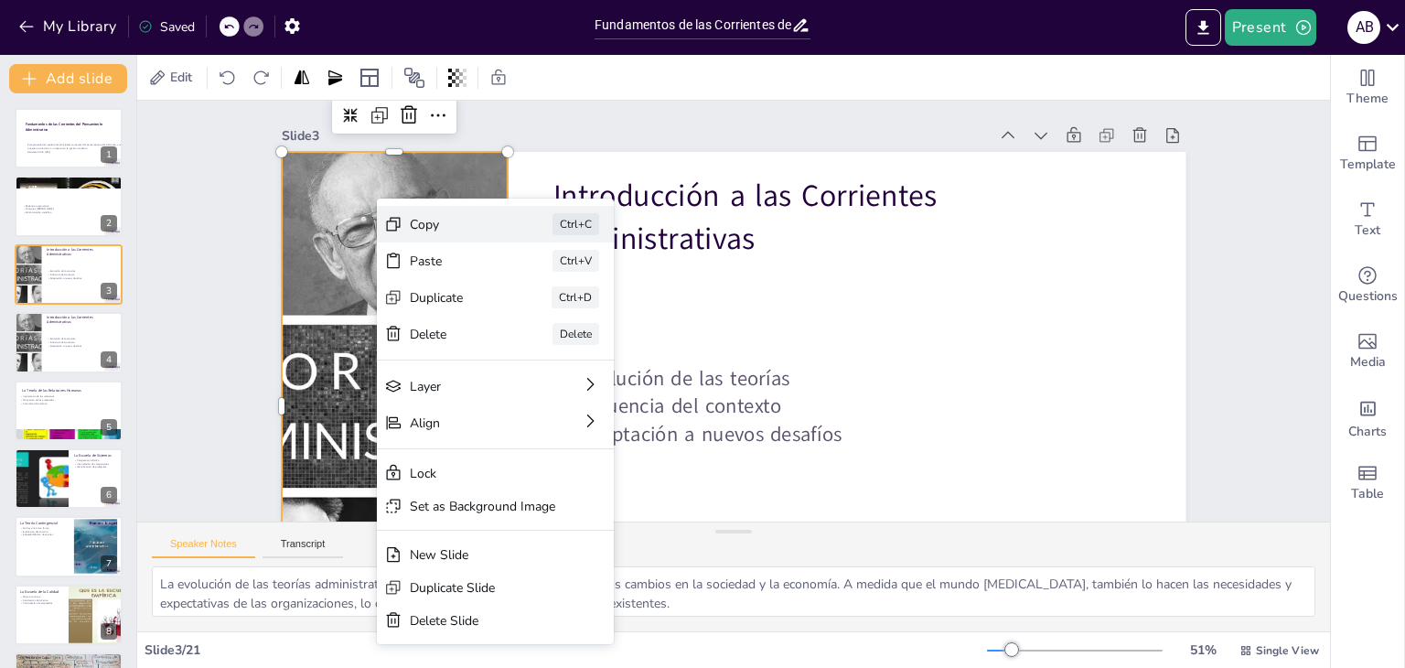
click at [428, 226] on div "Copy" at bounding box center [455, 224] width 91 height 17
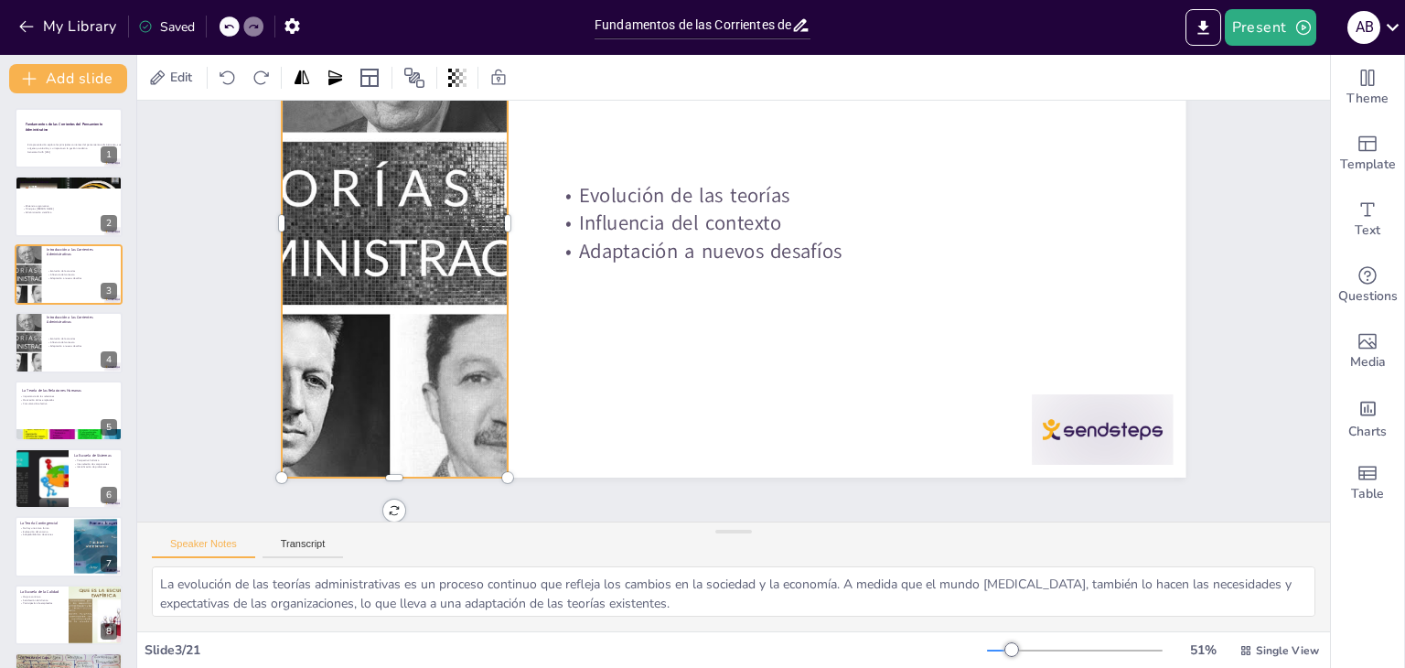
scroll to position [197, 0]
click at [56, 338] on p "Evolución de las teorías" at bounding box center [82, 340] width 71 height 4
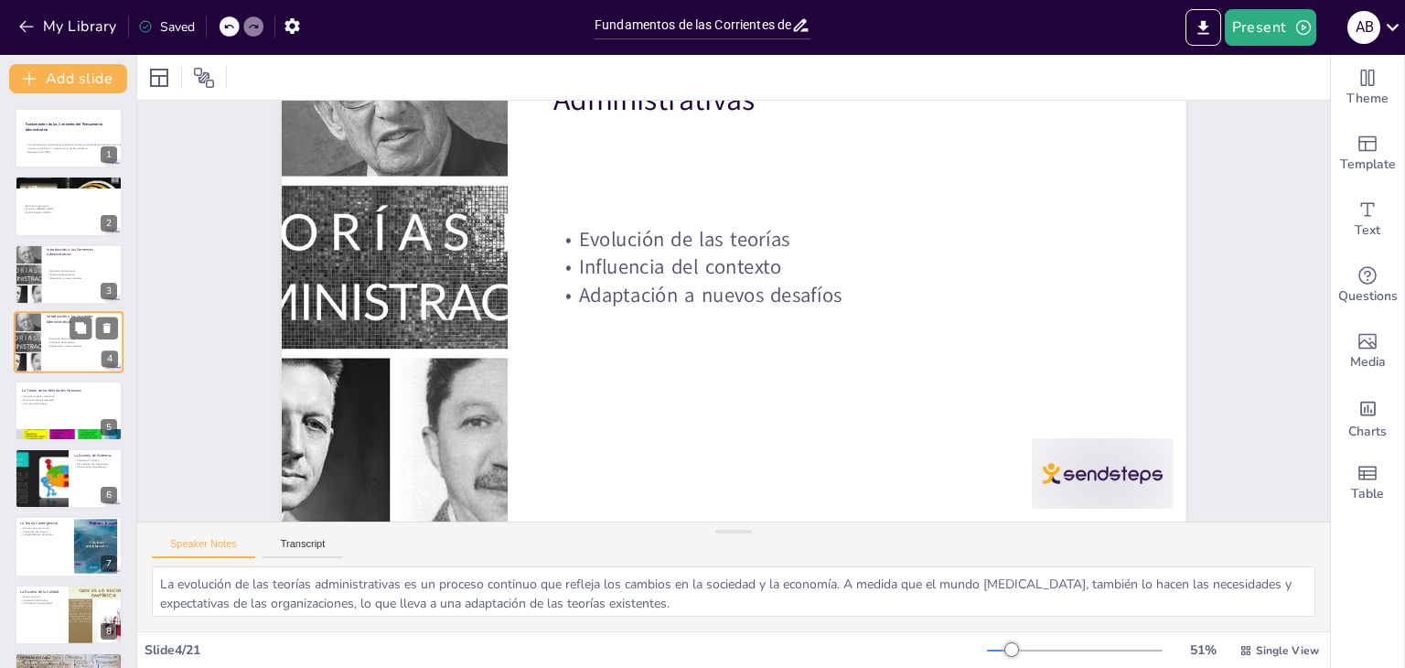
scroll to position [0, 0]
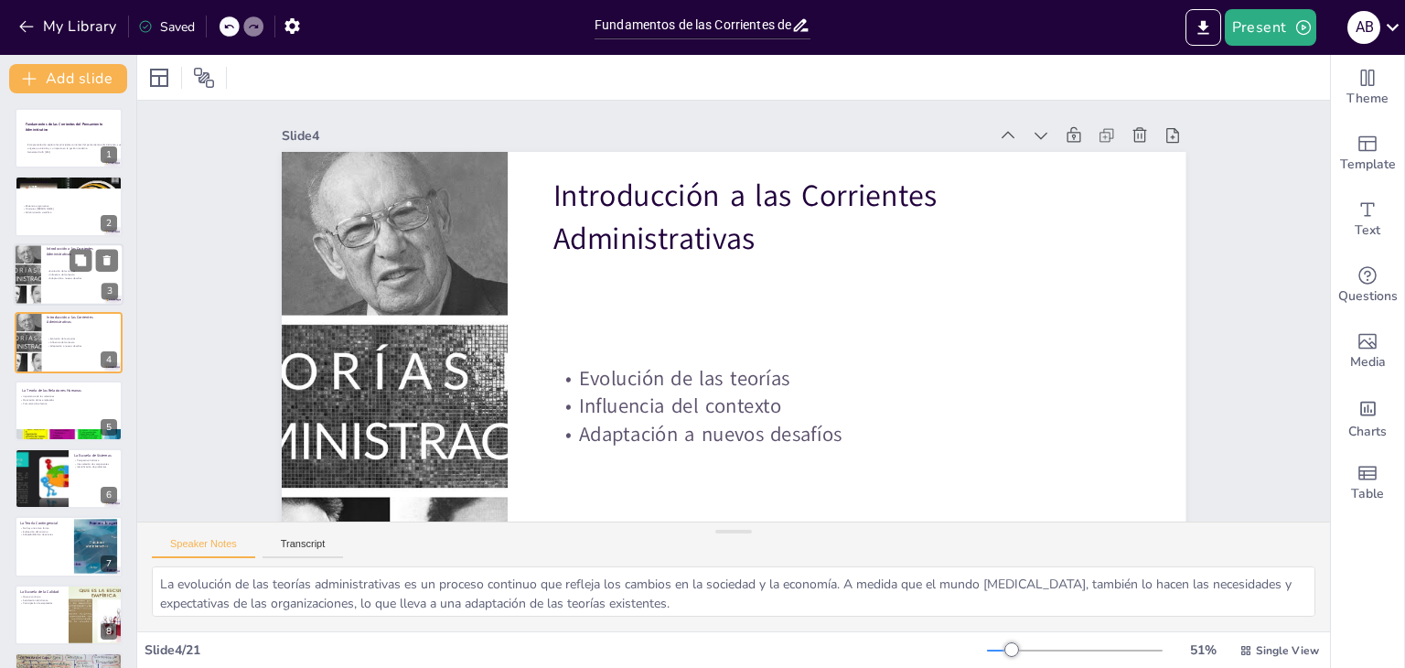
click at [51, 262] on div "Evolución de las teorías Influencia del contexto Adaptación a nuevos desafíos" at bounding box center [82, 275] width 71 height 26
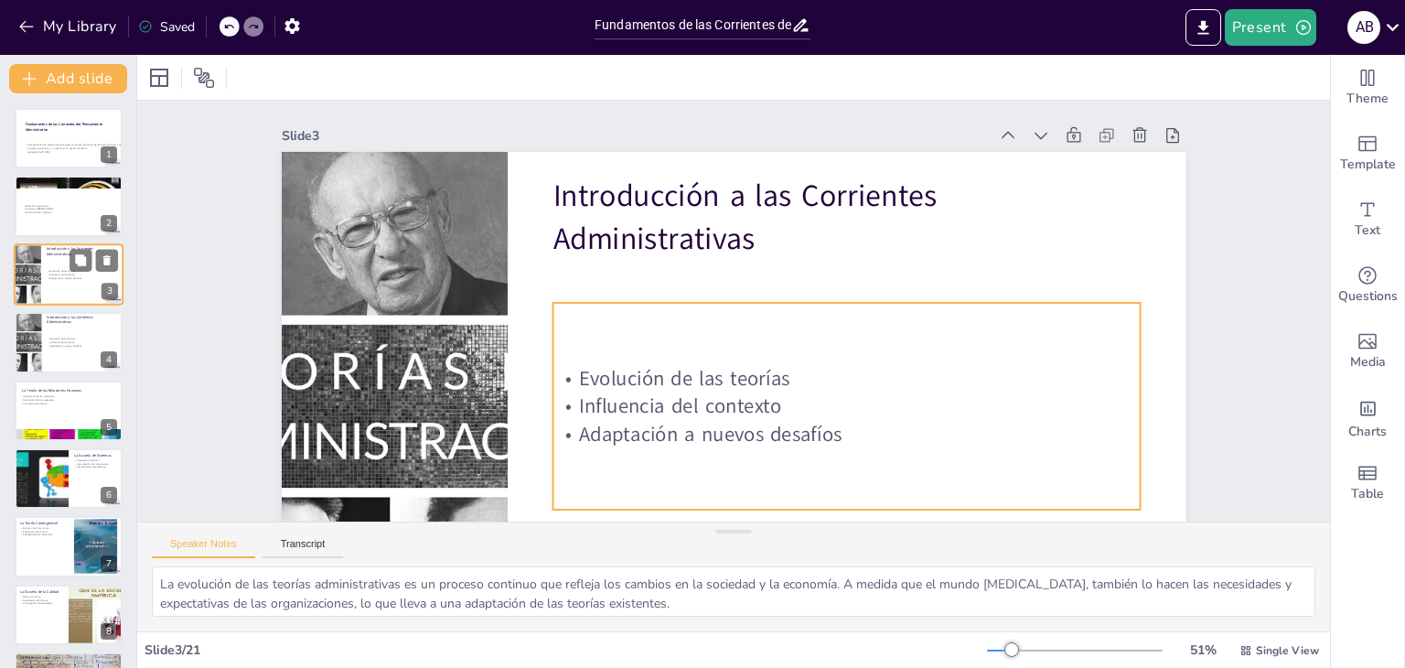
click at [47, 277] on p "Adaptación a nuevos desafíos" at bounding box center [82, 278] width 71 height 4
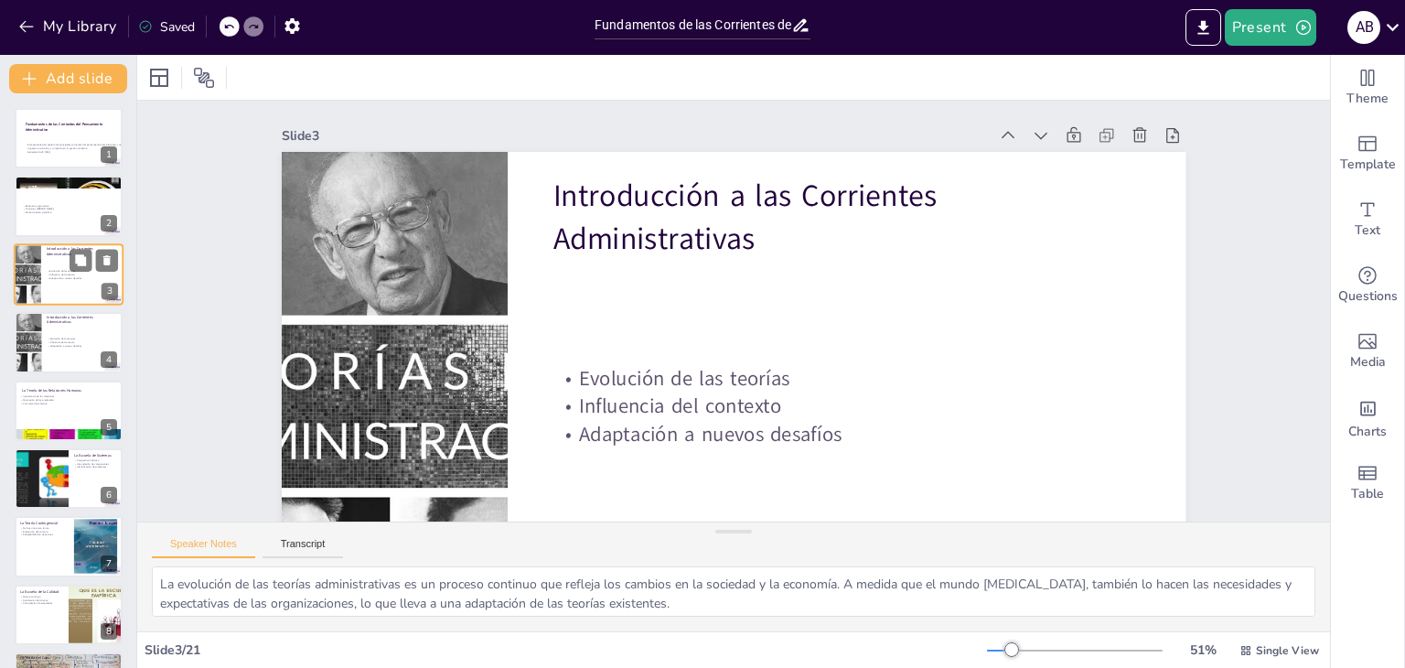
scroll to position [95, 0]
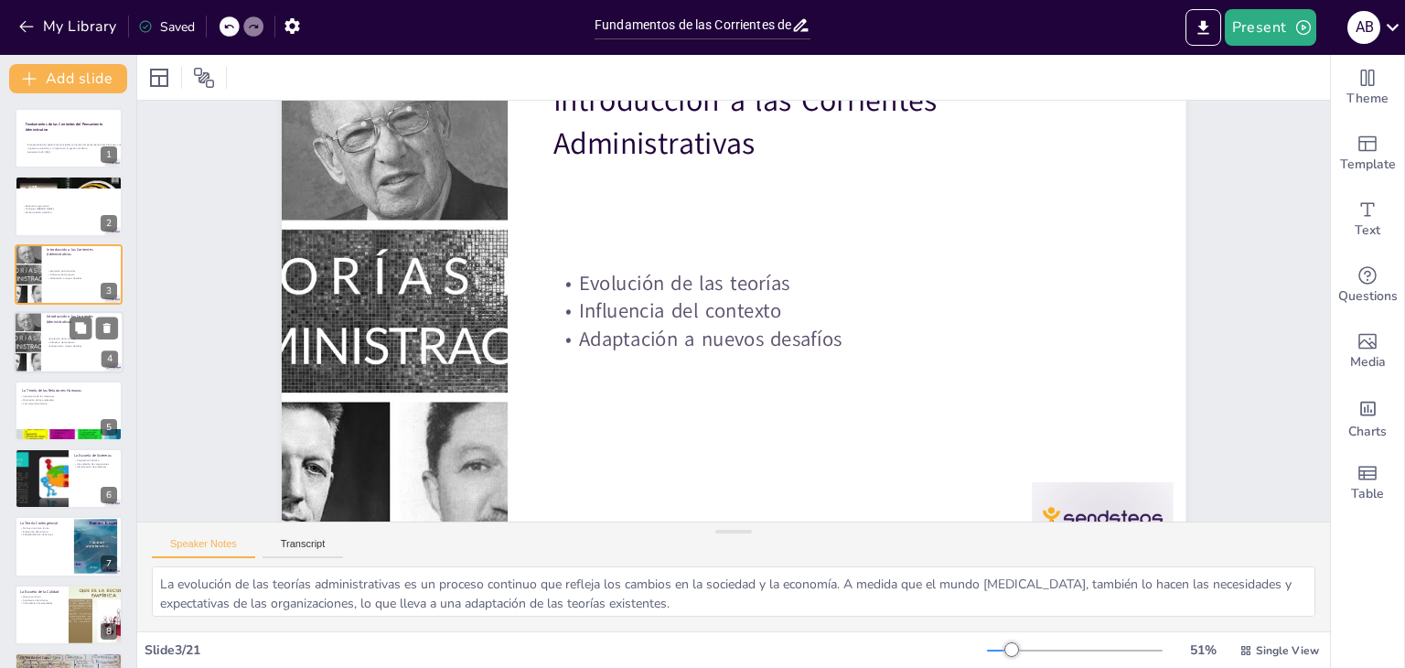
click at [40, 345] on div at bounding box center [28, 342] width 110 height 62
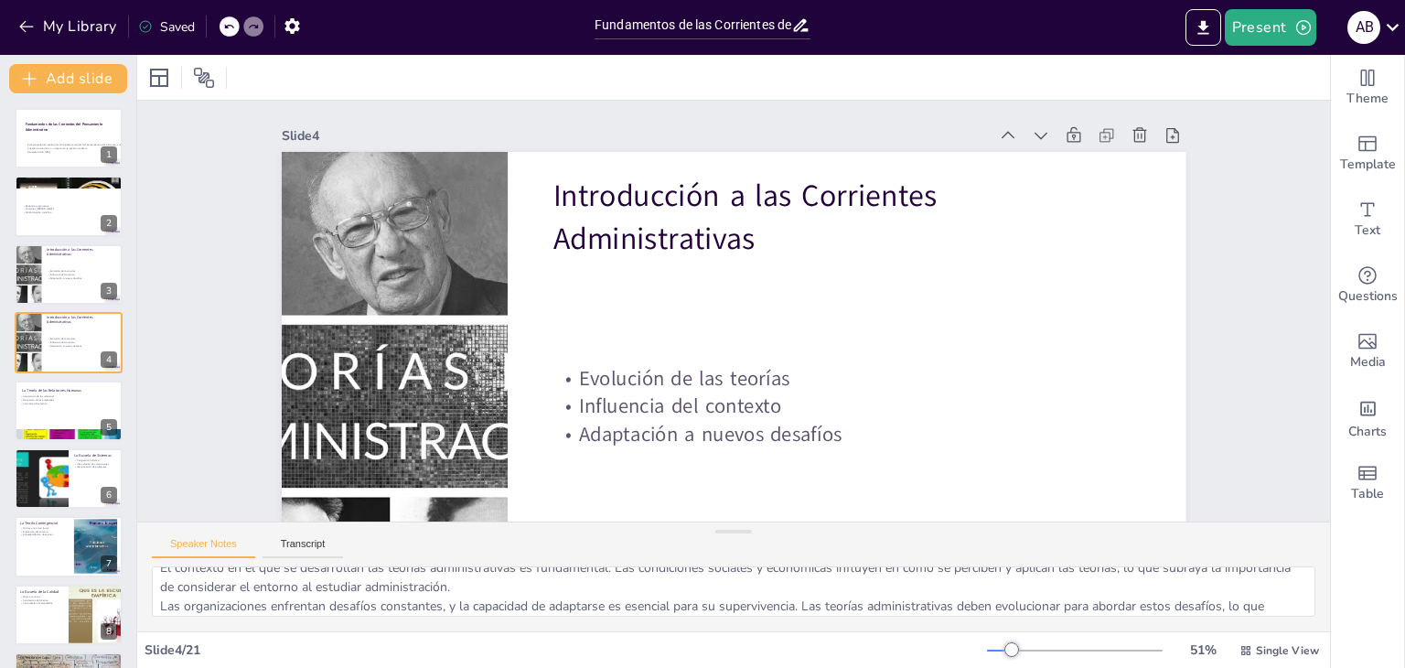
scroll to position [81, 0]
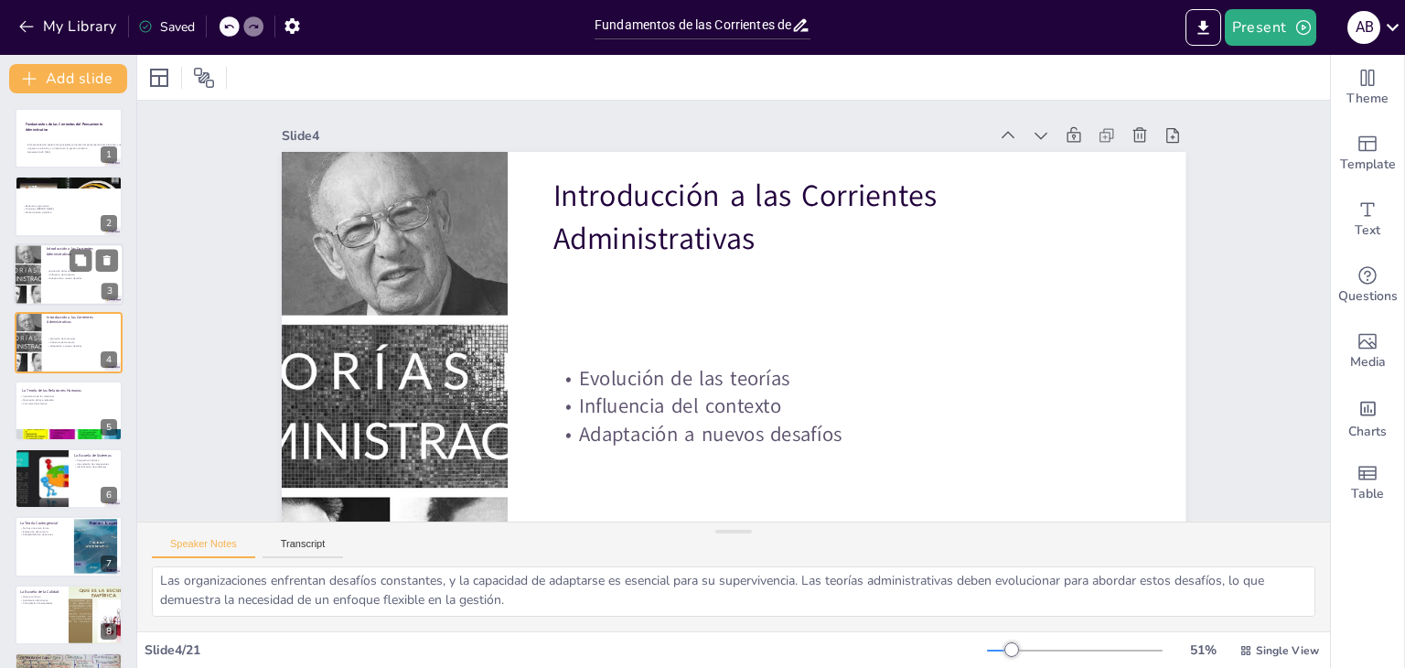
click at [55, 264] on div "Evolución de las teorías Influencia del contexto Adaptación a nuevos desafíos" at bounding box center [82, 275] width 71 height 26
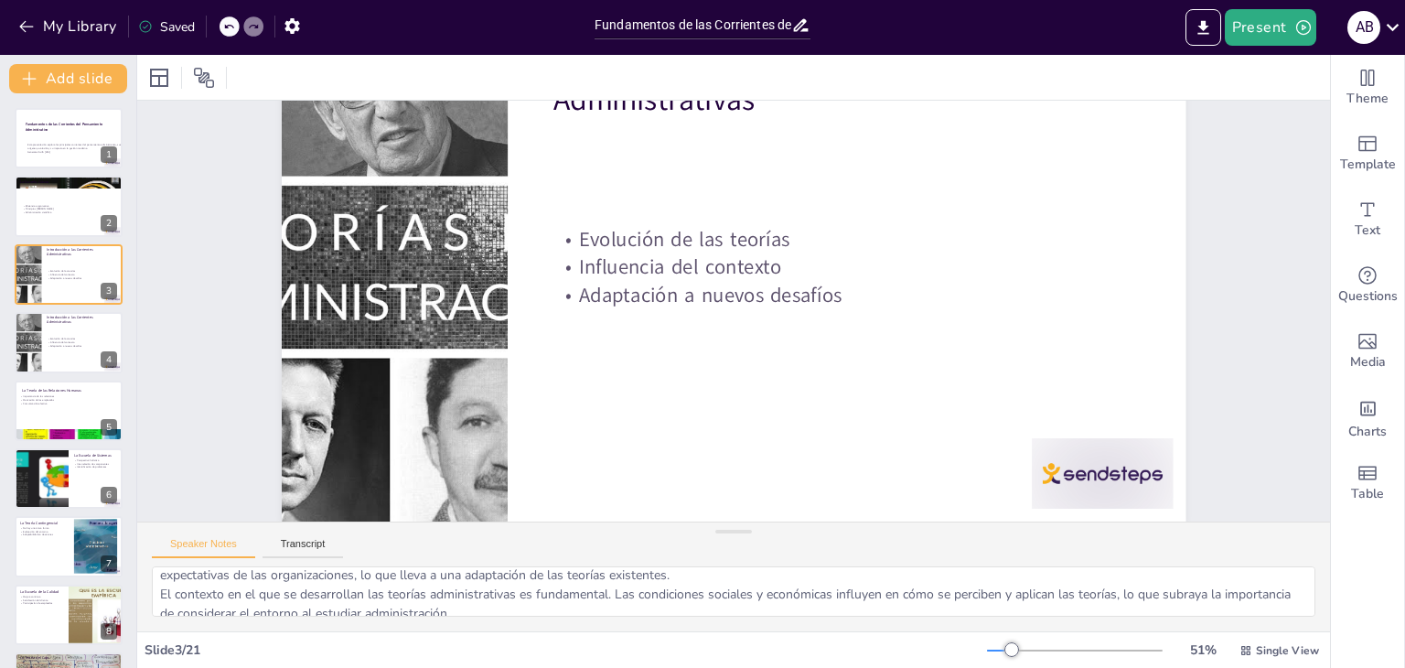
scroll to position [0, 0]
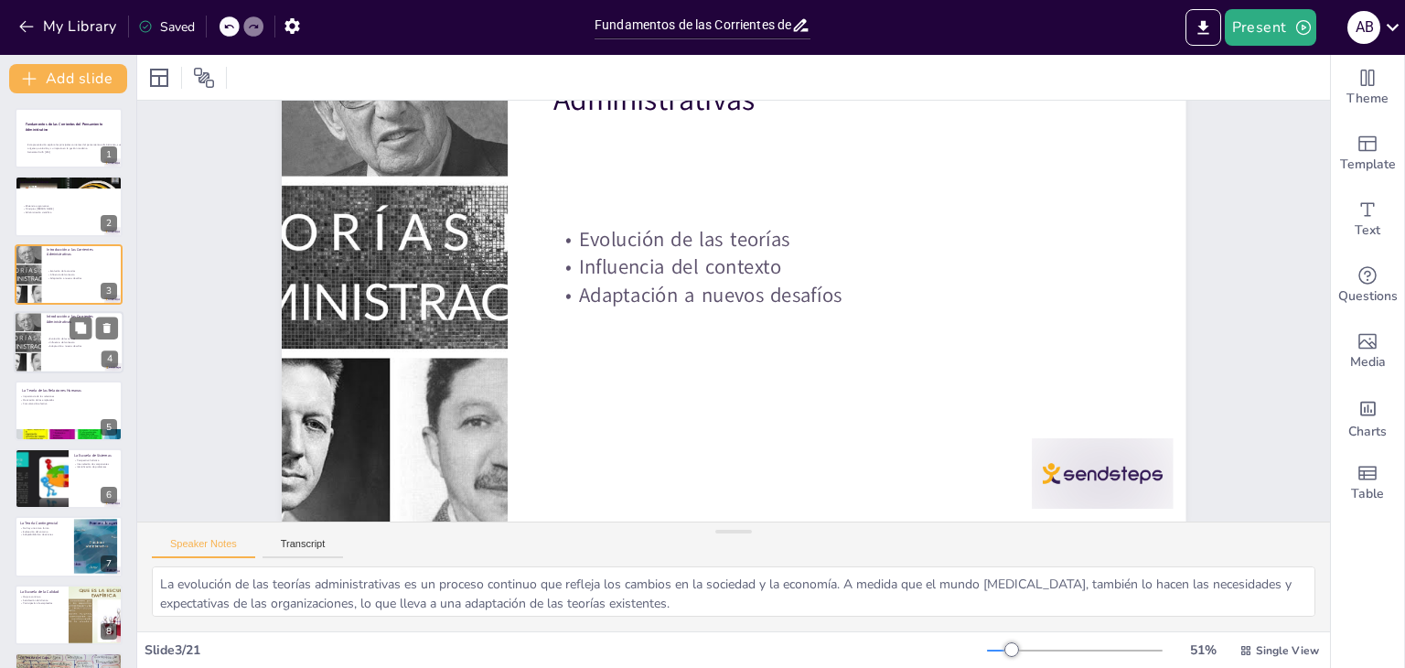
click at [73, 345] on p "Adaptación a nuevos desafíos" at bounding box center [82, 346] width 71 height 4
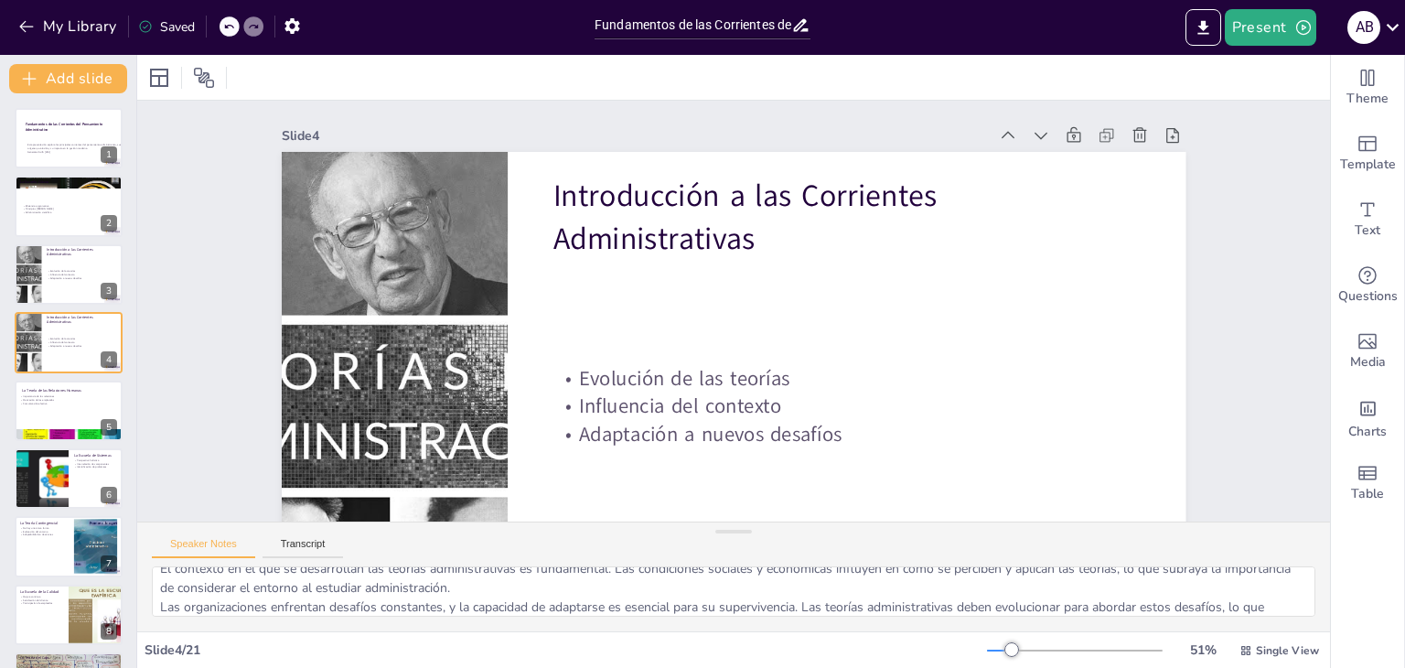
scroll to position [81, 0]
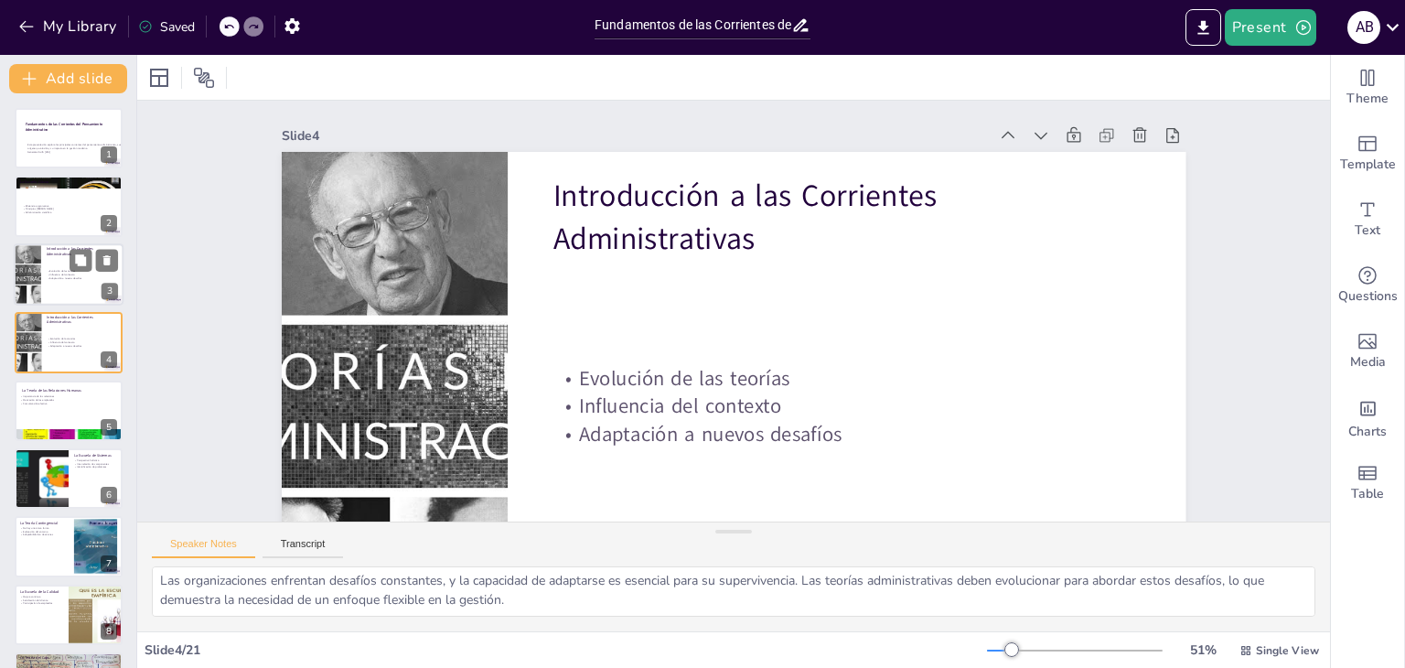
click at [59, 273] on p "Influencia del contexto" at bounding box center [82, 275] width 71 height 4
click at [62, 345] on p "Adaptación a nuevos desafíos" at bounding box center [82, 346] width 71 height 4
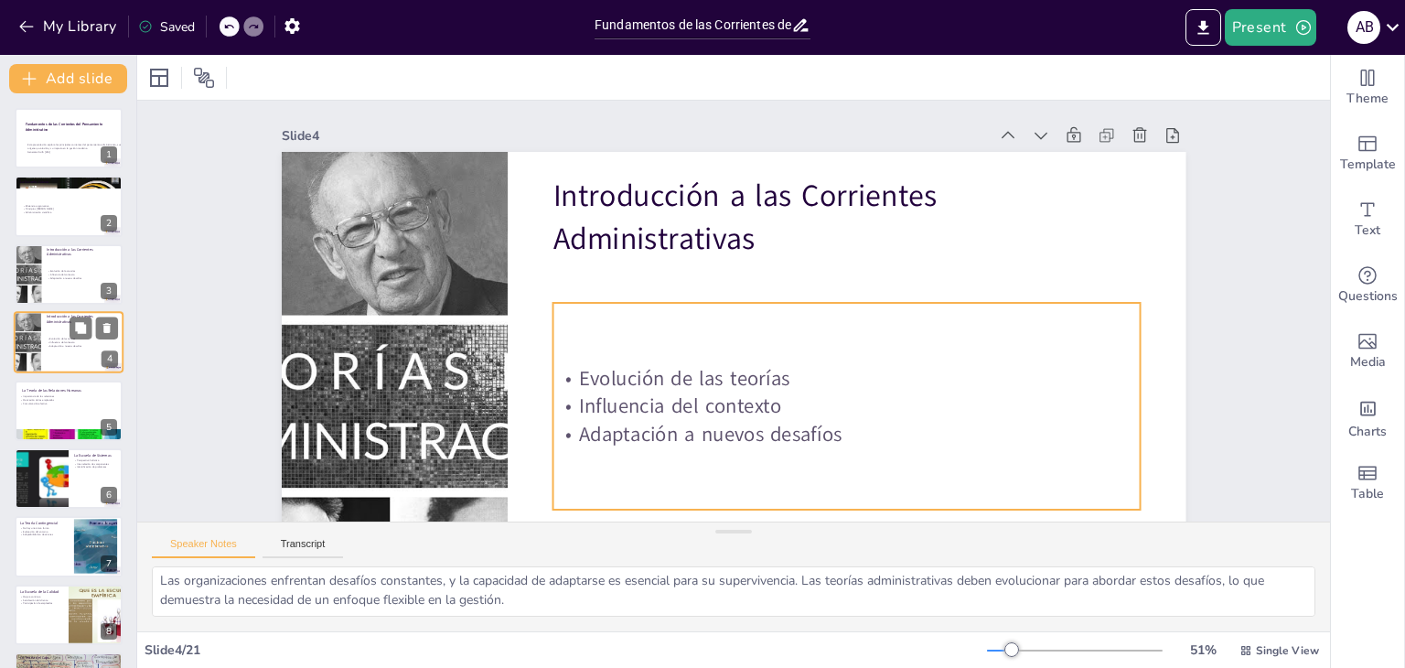
click at [64, 335] on div "Evolución de las teorías Influencia del contexto Adaptación a nuevos desafíos" at bounding box center [82, 343] width 71 height 26
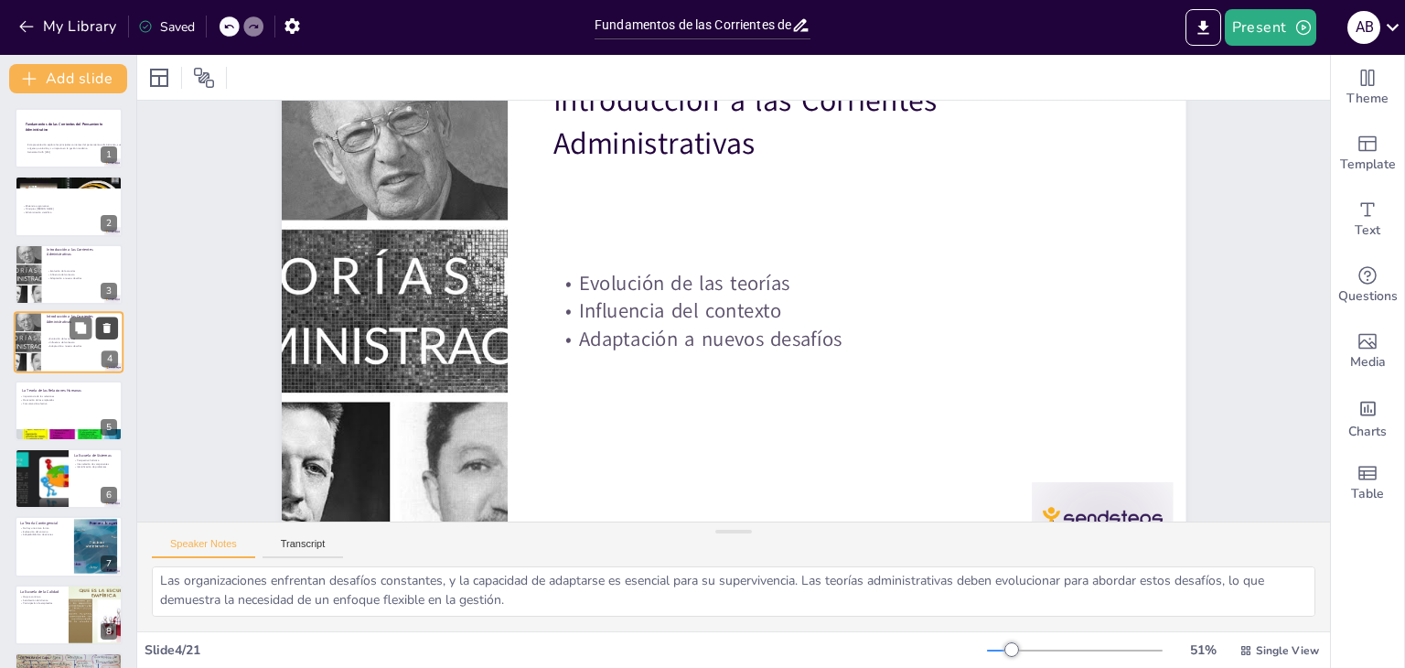
click at [104, 327] on icon at bounding box center [106, 328] width 7 height 10
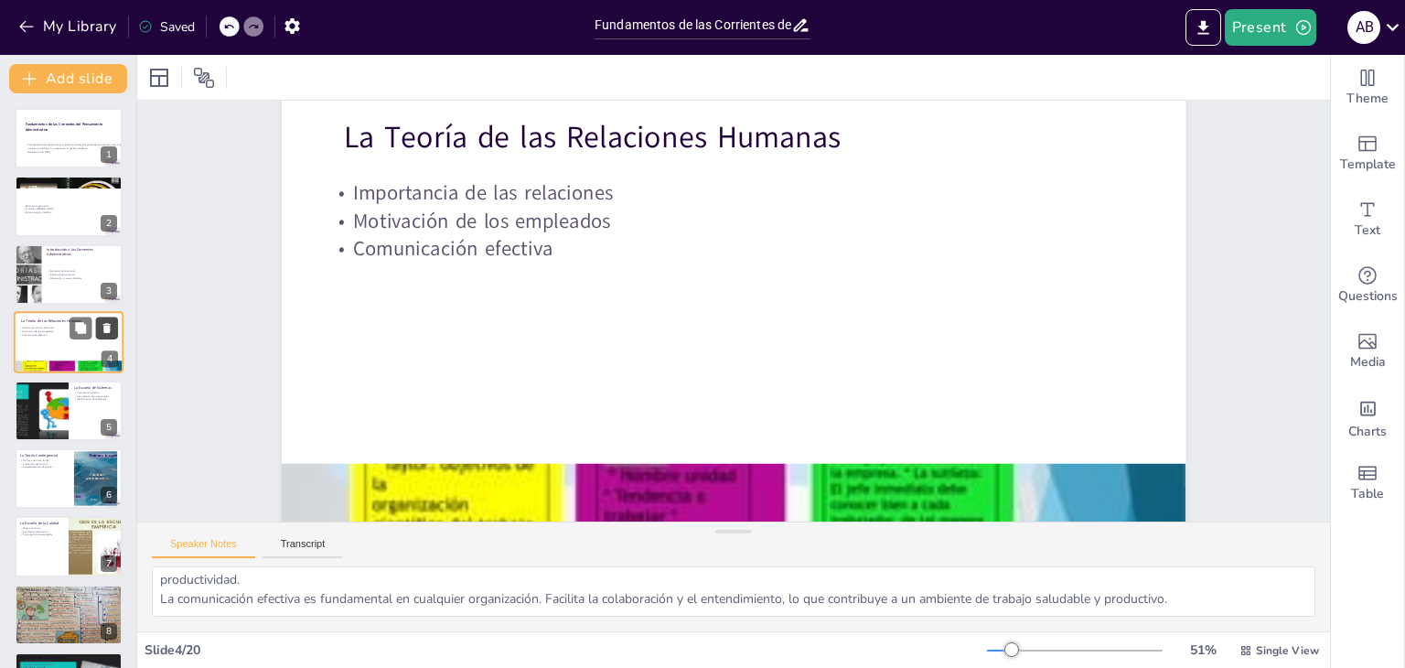
scroll to position [61, 0]
click at [52, 273] on p "Influencia del contexto" at bounding box center [82, 275] width 71 height 4
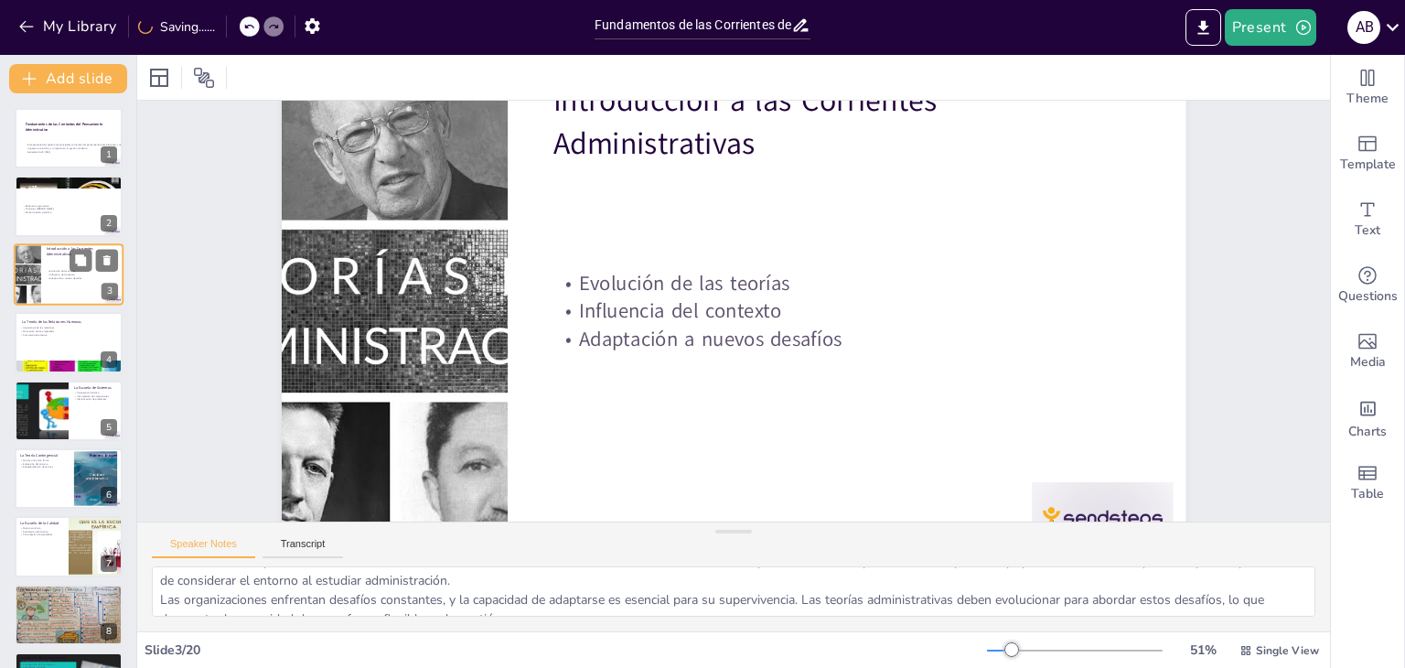
scroll to position [81, 0]
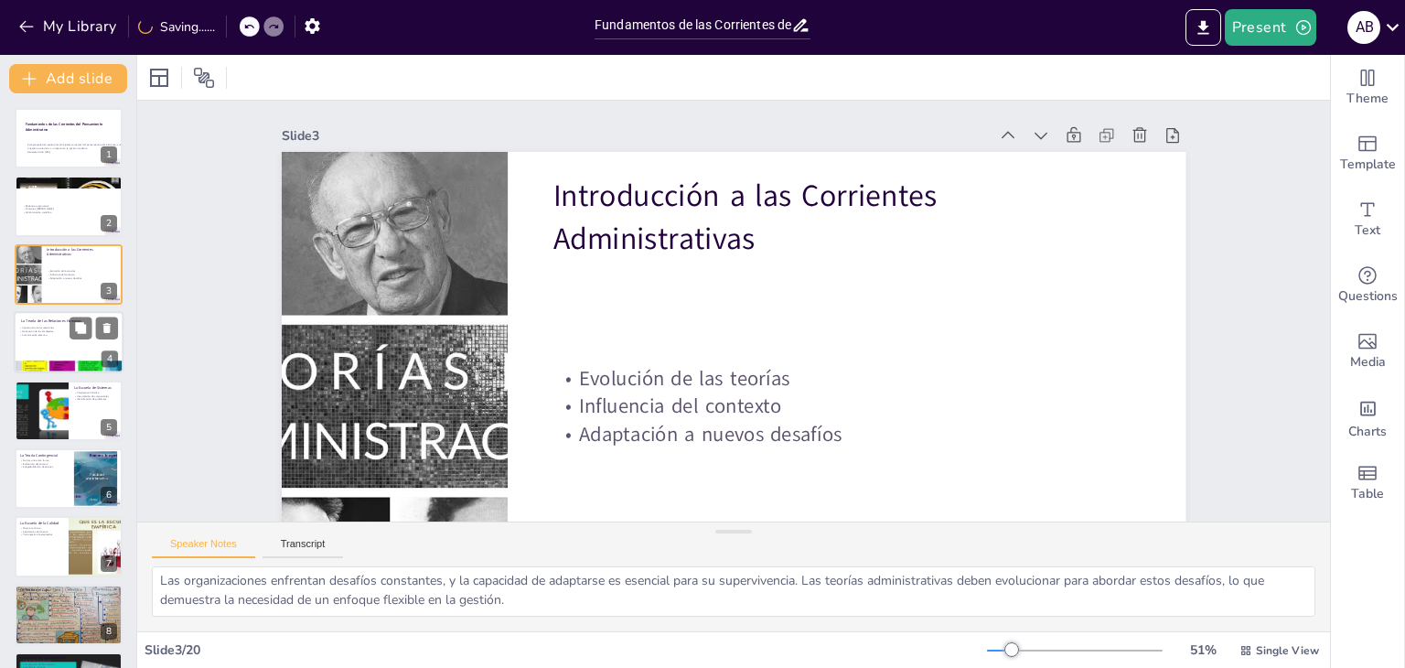
click at [46, 338] on div at bounding box center [69, 342] width 110 height 62
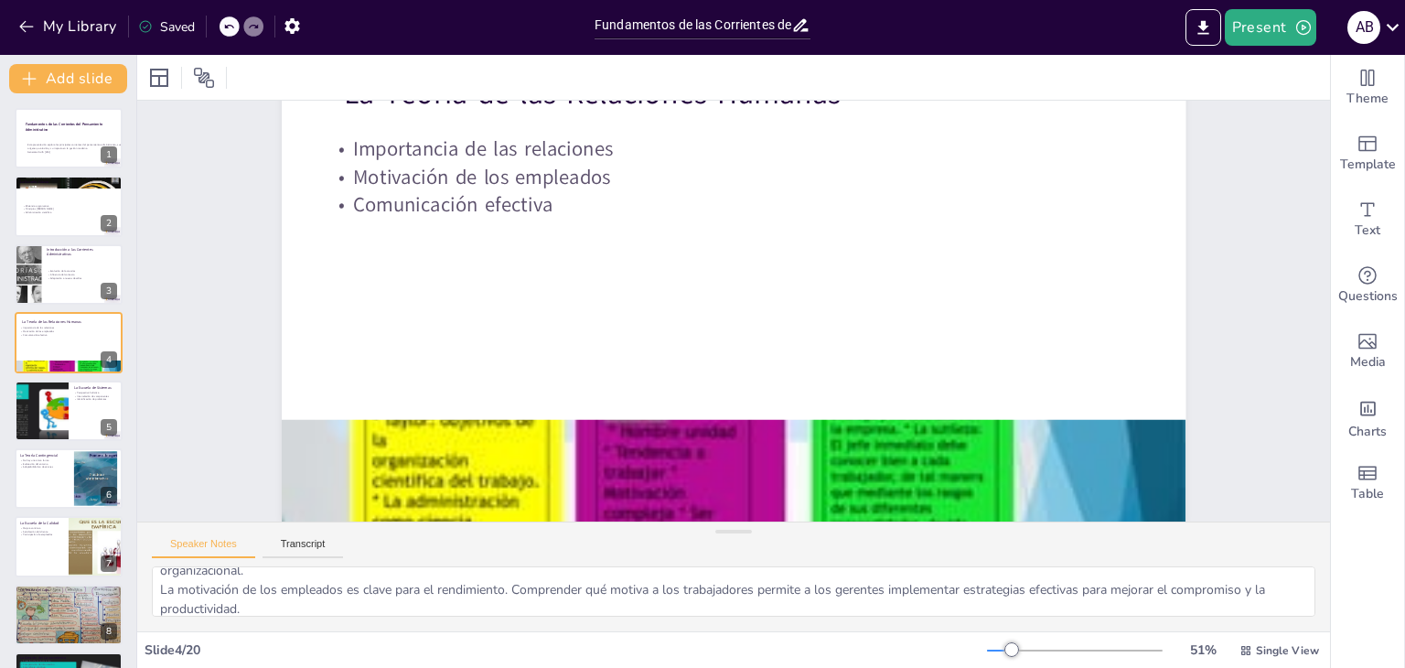
scroll to position [61, 0]
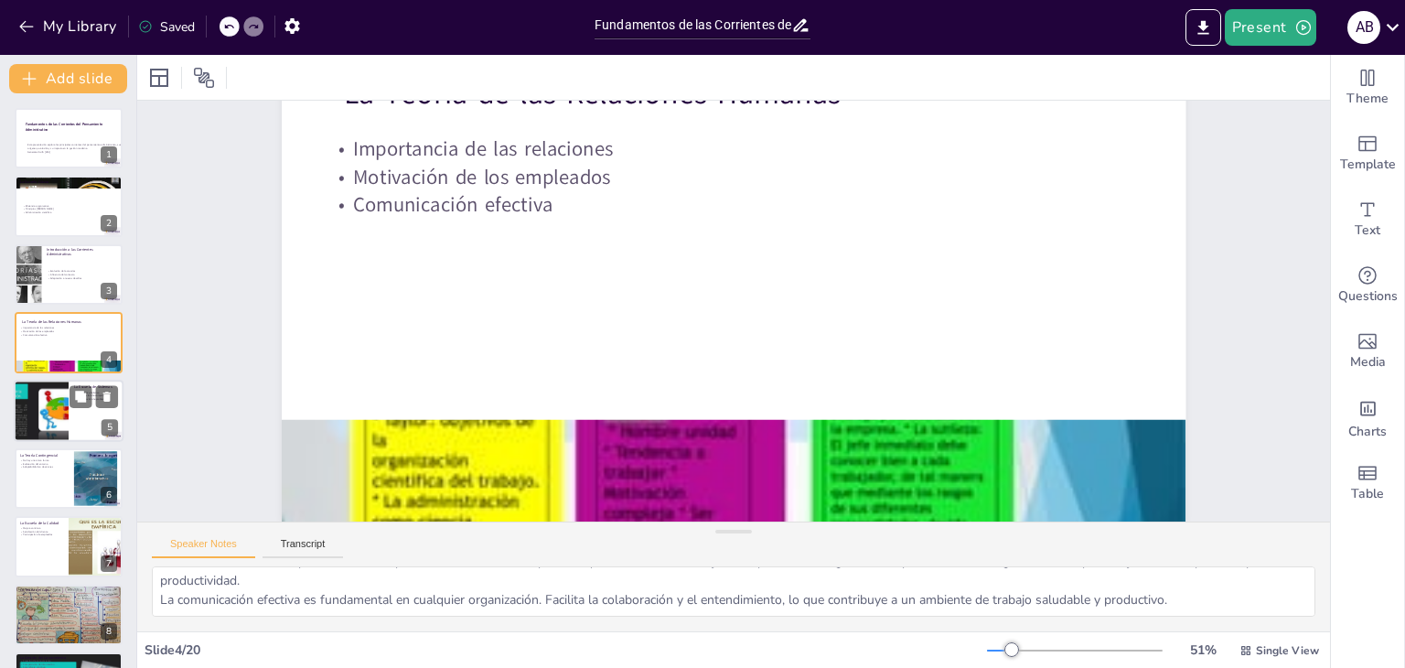
click at [46, 407] on div at bounding box center [41, 411] width 110 height 62
type textarea "Adoptar una perspectiva holística es esencial para entender las dinámicas de un…"
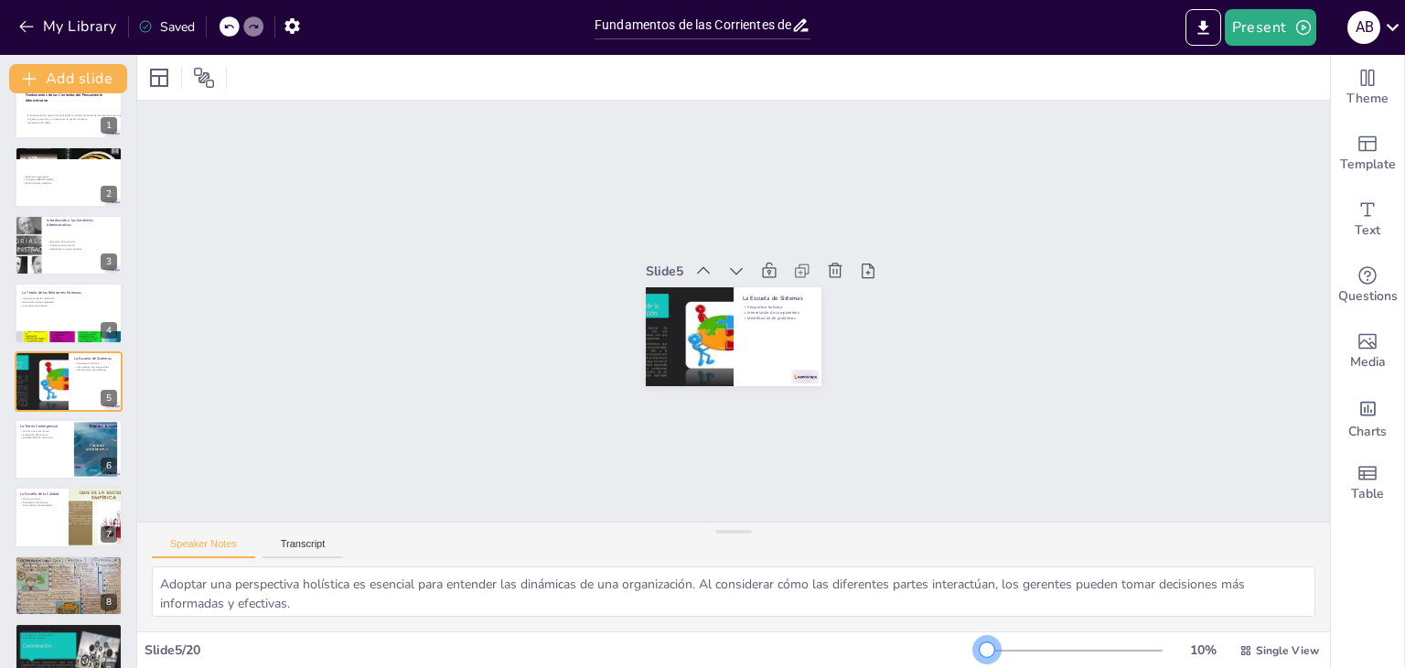
scroll to position [0, 0]
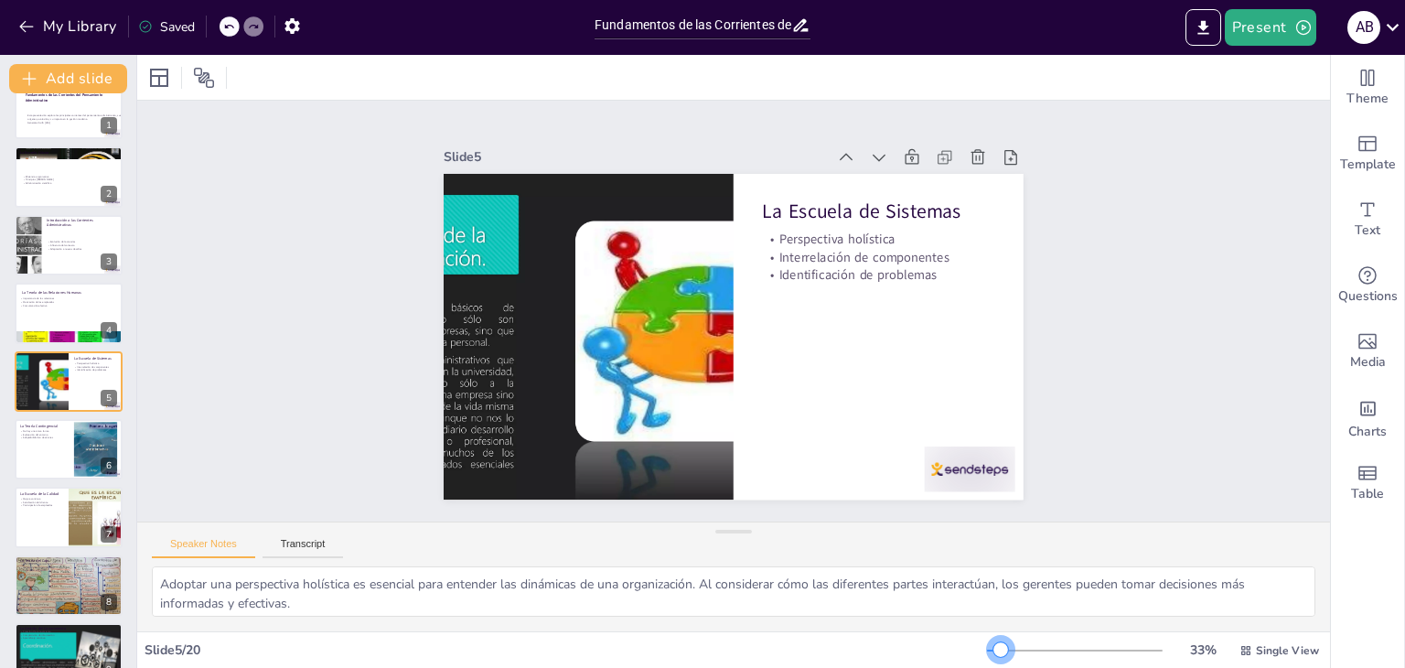
drag, startPoint x: 1002, startPoint y: 645, endPoint x: 989, endPoint y: 652, distance: 14.8
click at [994, 652] on div at bounding box center [1001, 649] width 15 height 15
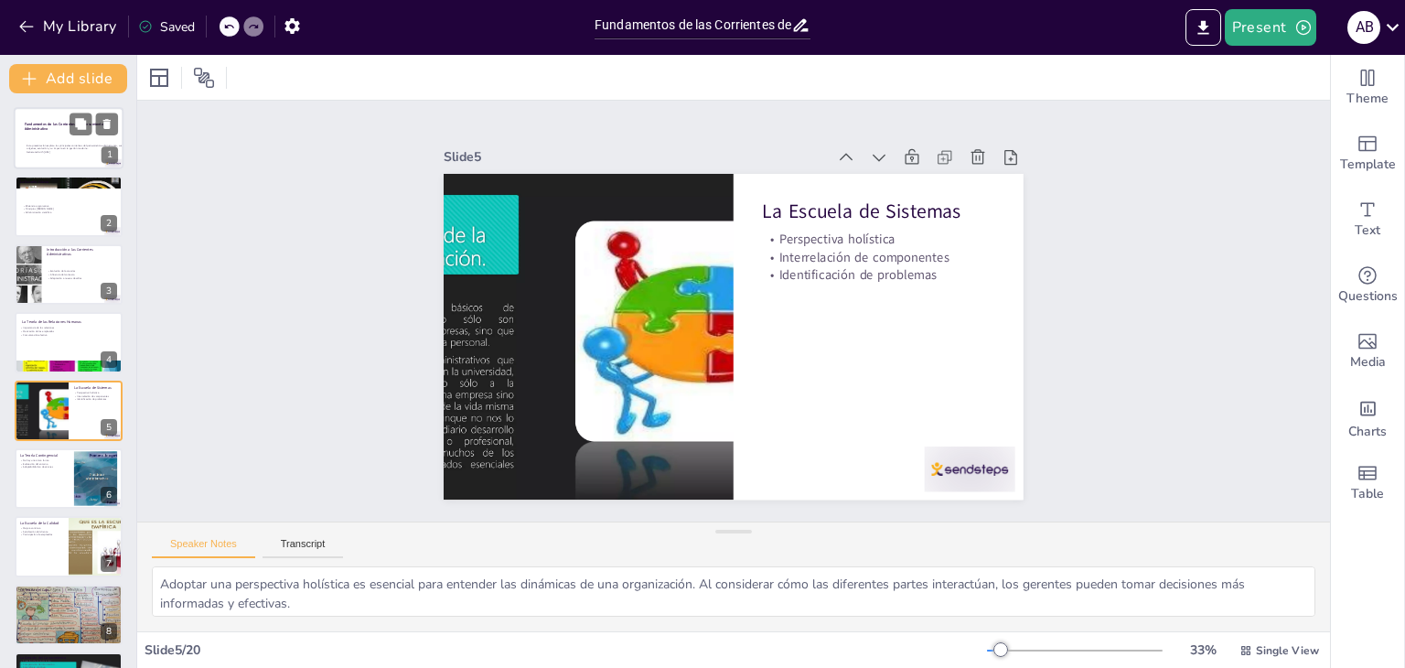
click at [59, 138] on div at bounding box center [69, 138] width 110 height 62
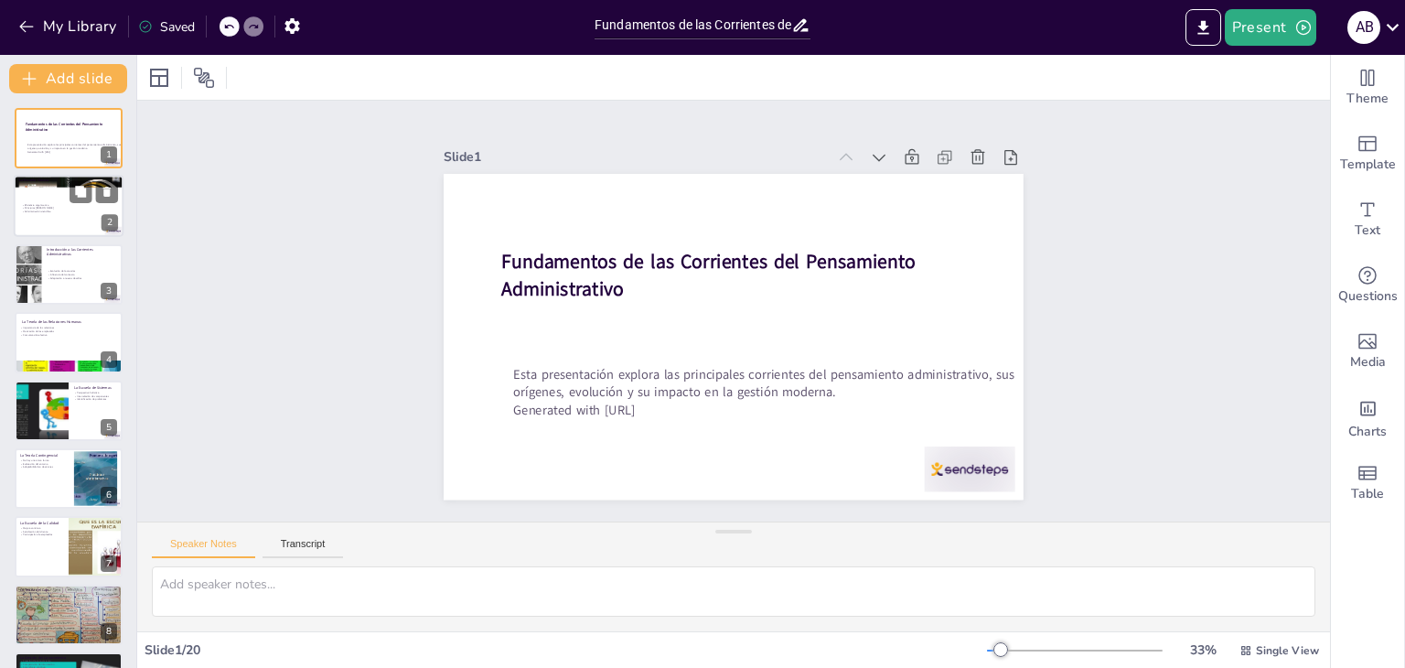
click at [46, 207] on p "Principios [PERSON_NAME]" at bounding box center [70, 209] width 99 height 4
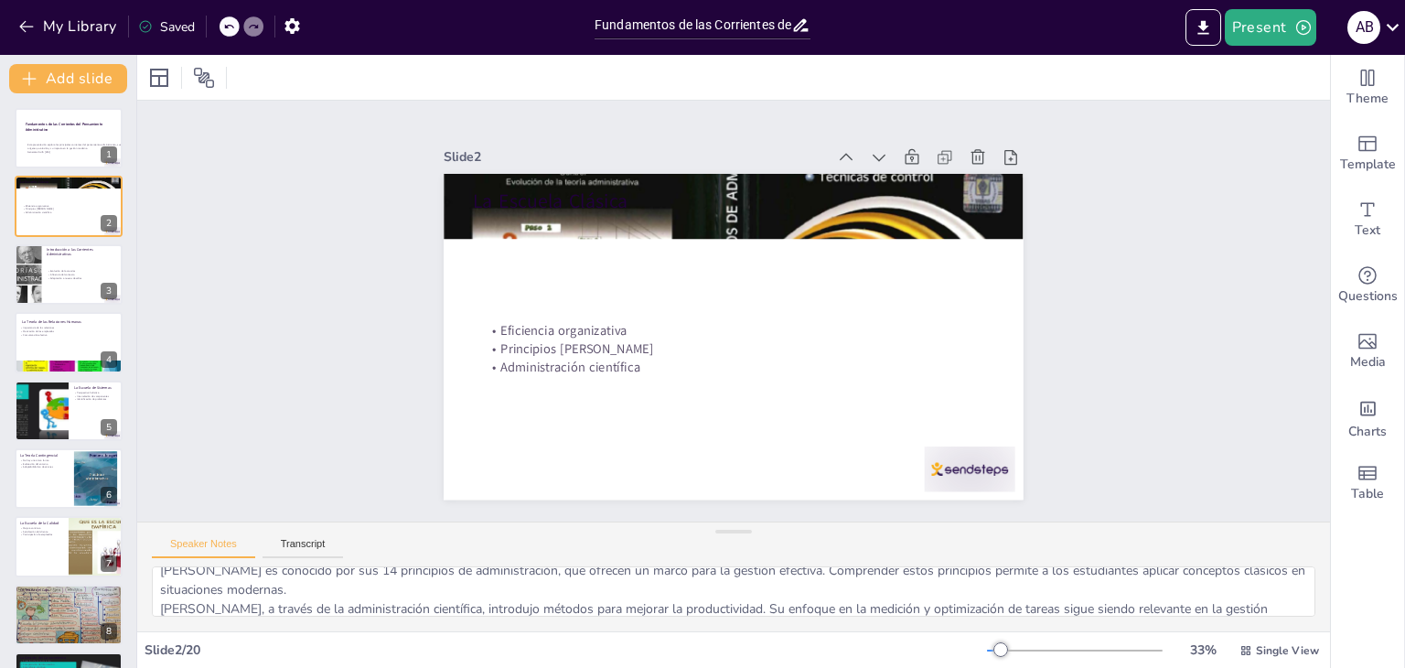
scroll to position [81, 0]
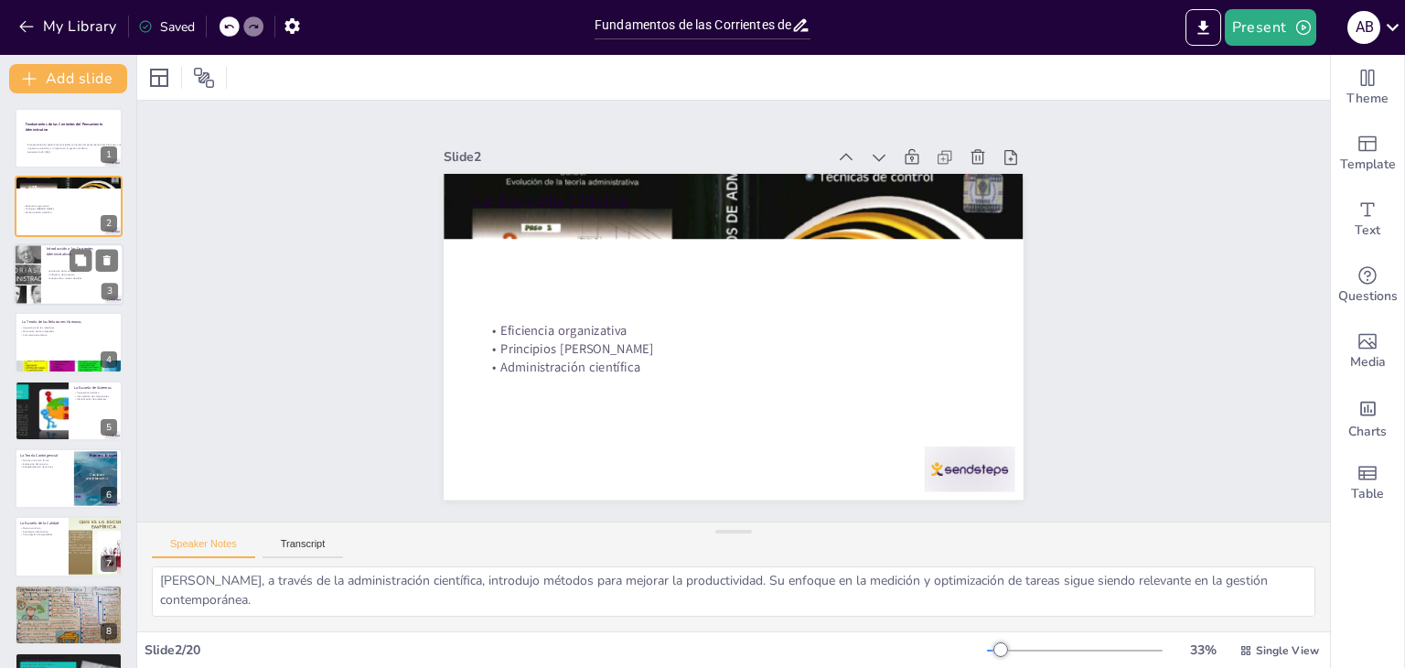
click at [70, 271] on p "Evolución de las teorías" at bounding box center [82, 271] width 71 height 4
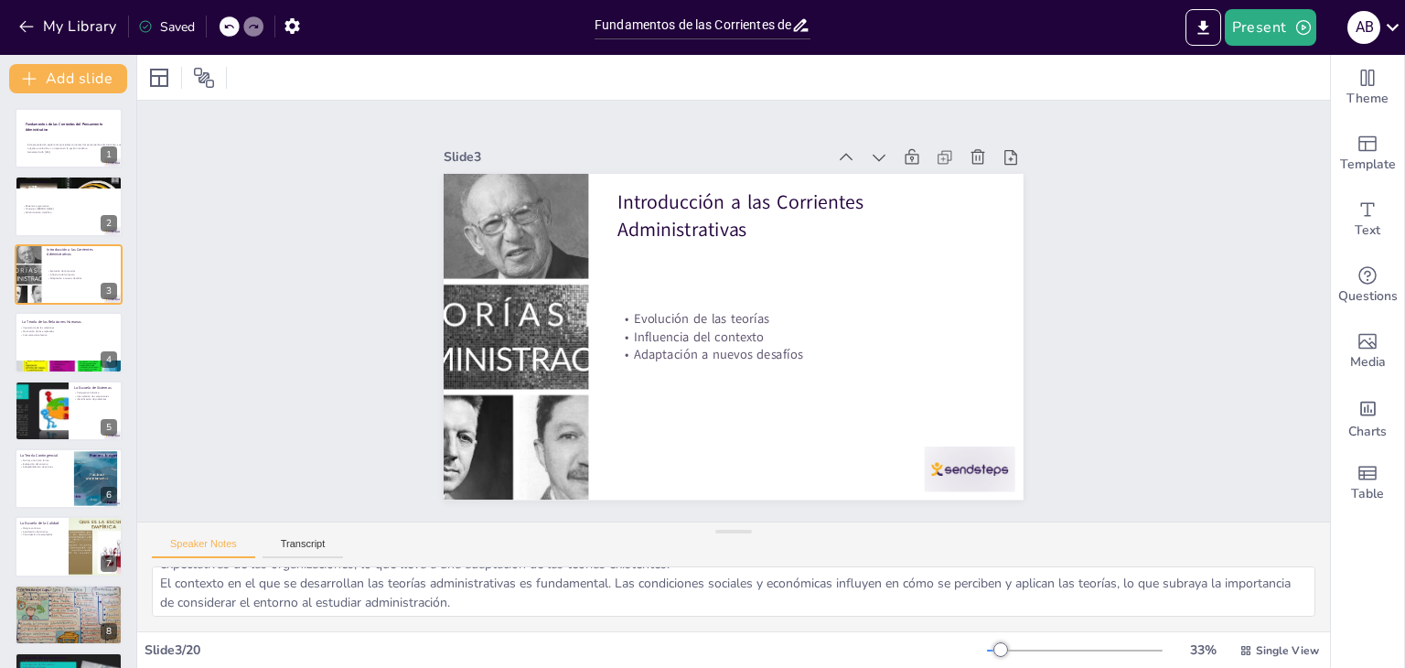
scroll to position [0, 0]
click at [48, 330] on p "Motivación de los empleados" at bounding box center [68, 331] width 99 height 4
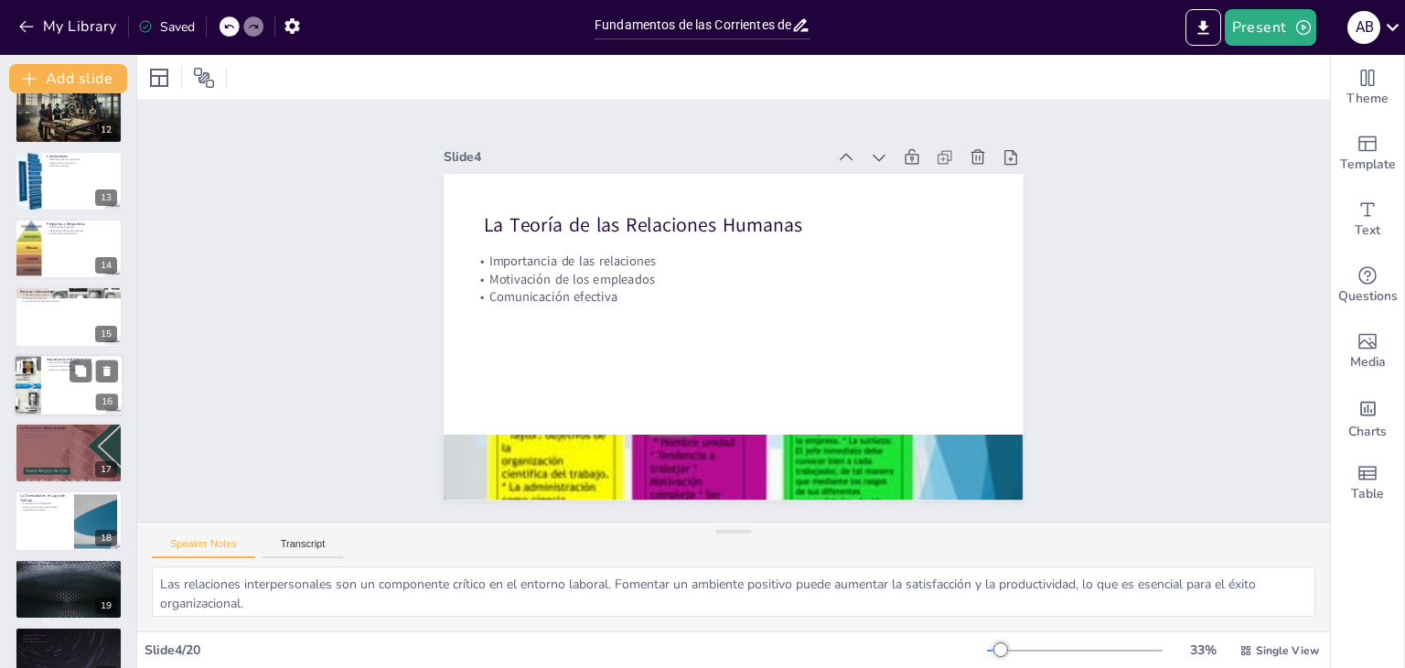
scroll to position [808, 0]
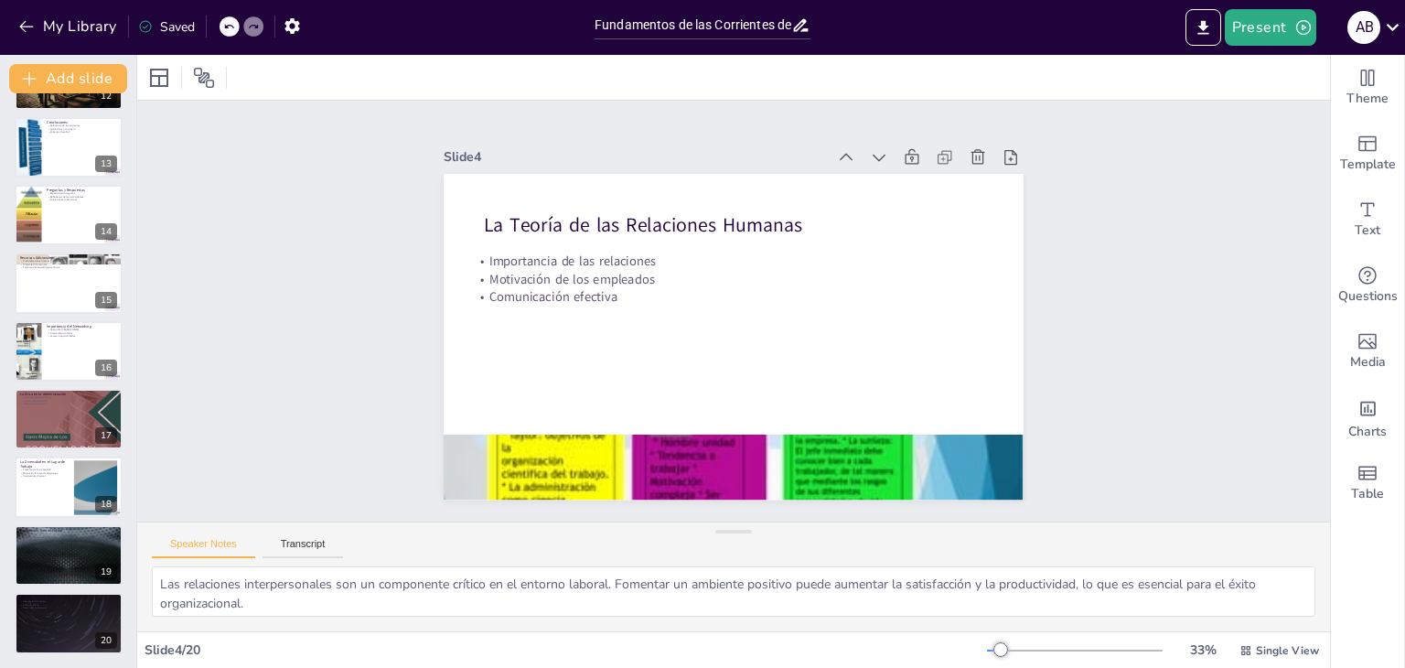
click at [49, 345] on div at bounding box center [69, 351] width 108 height 60
type textarea "El desarrollo [PERSON_NAME] se ve significativamente beneficiado por el network…"
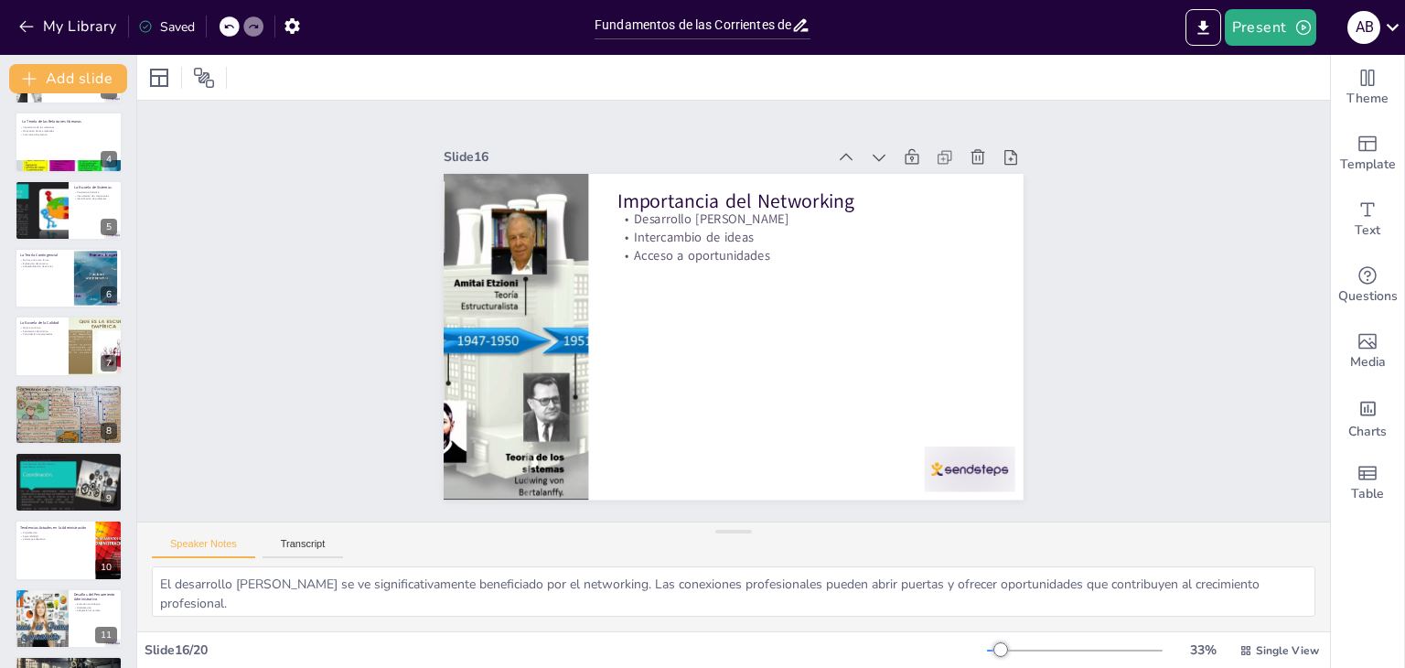
scroll to position [0, 0]
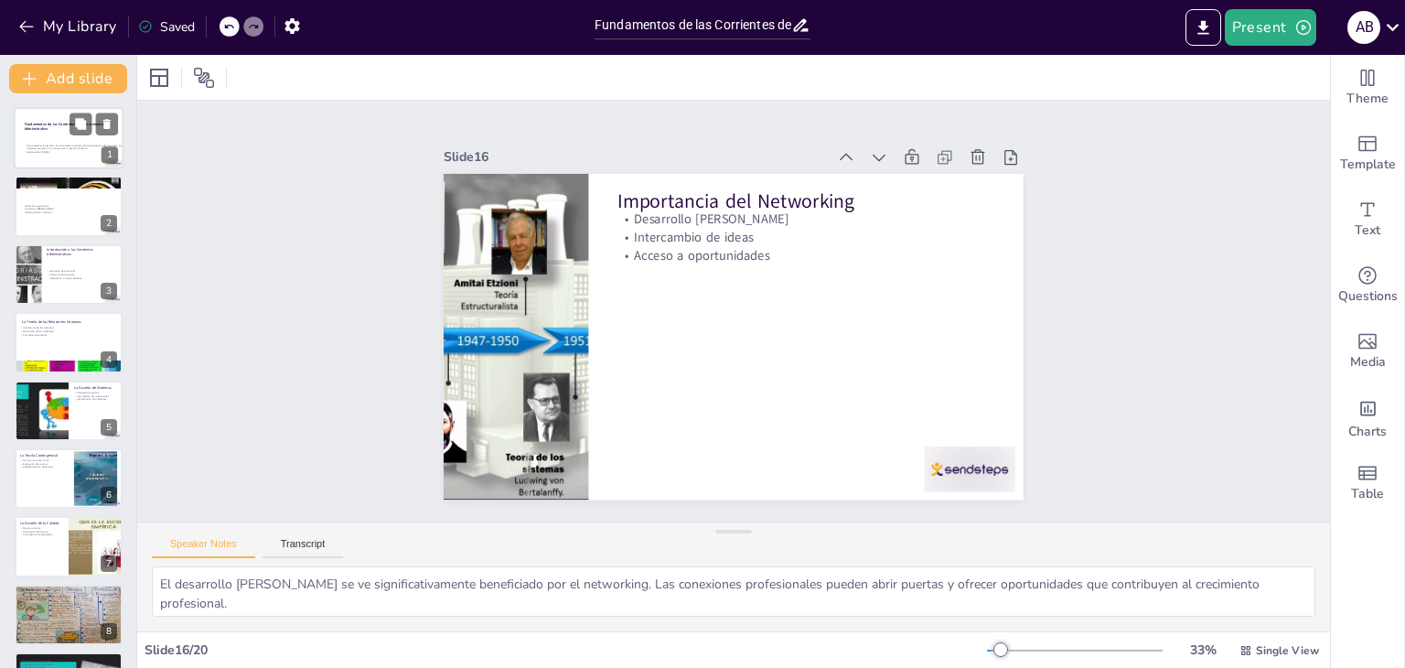
click at [50, 136] on div at bounding box center [69, 138] width 110 height 62
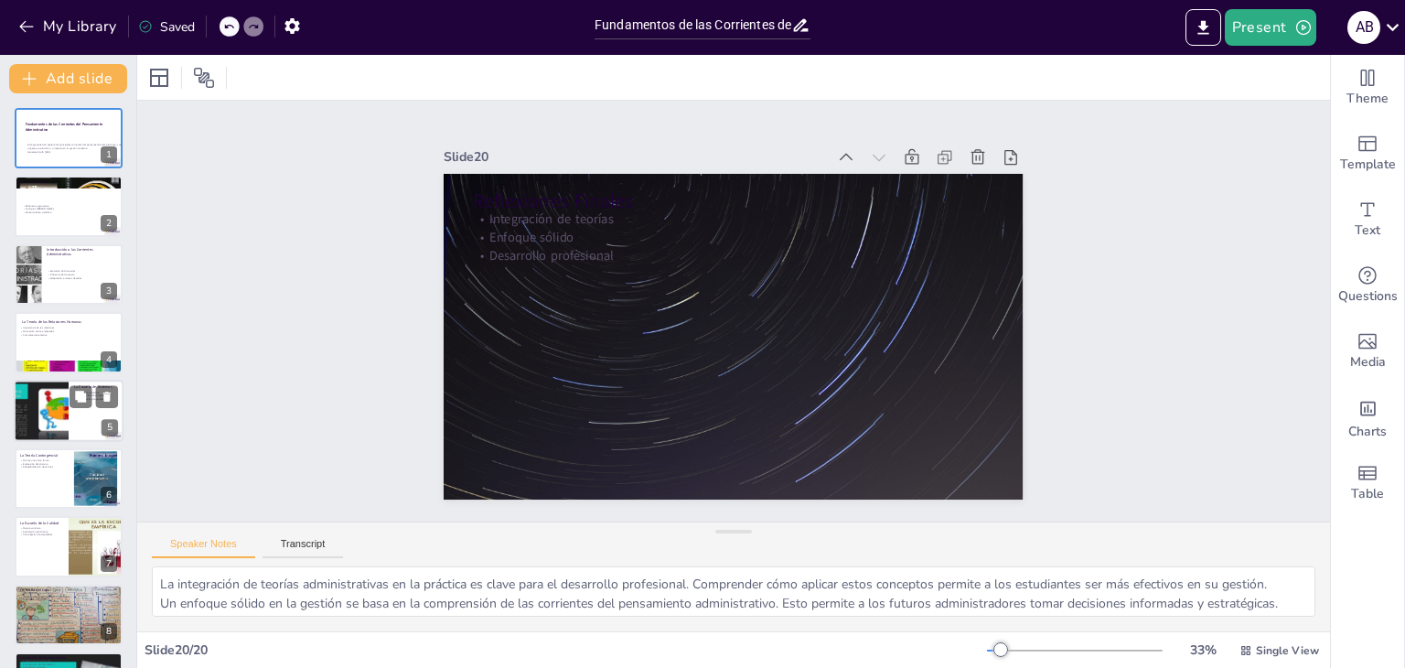
click at [82, 407] on div at bounding box center [69, 411] width 110 height 62
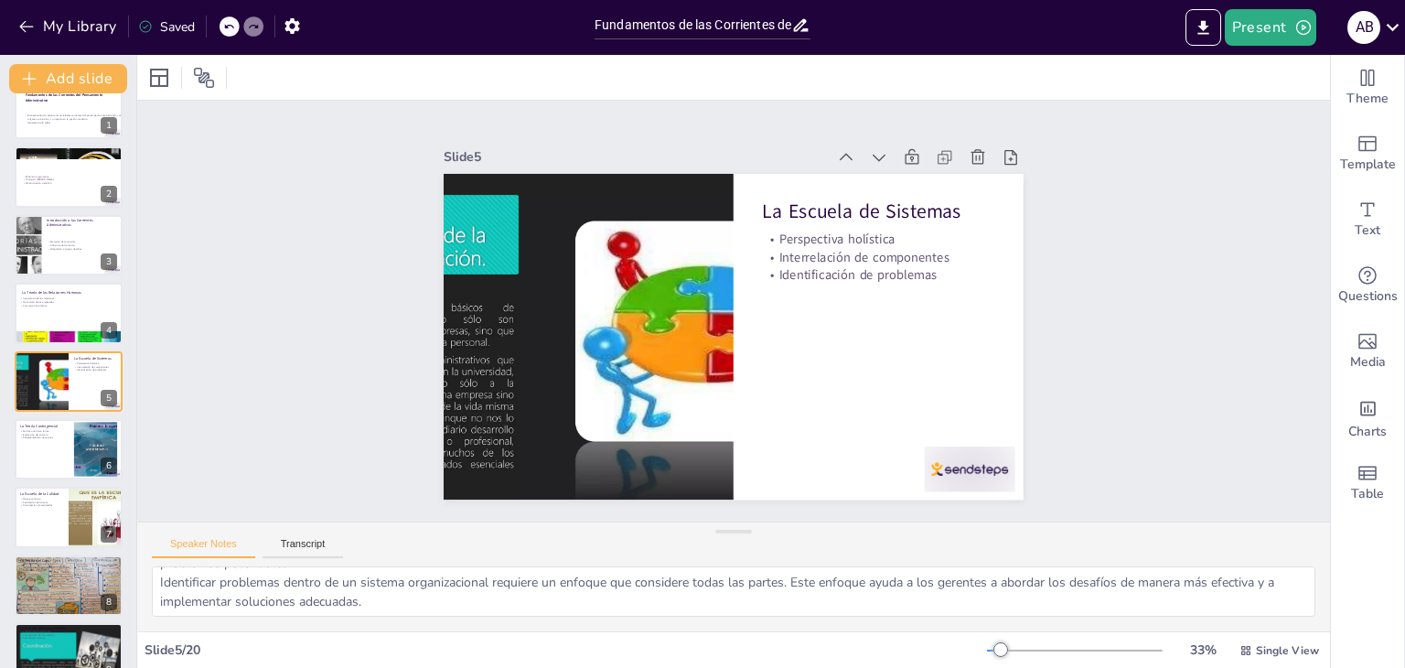
scroll to position [81, 0]
click at [36, 449] on div at bounding box center [69, 449] width 110 height 62
type textarea "La flexibilidad es crucial en la administración moderna. Los gerentes deben est…"
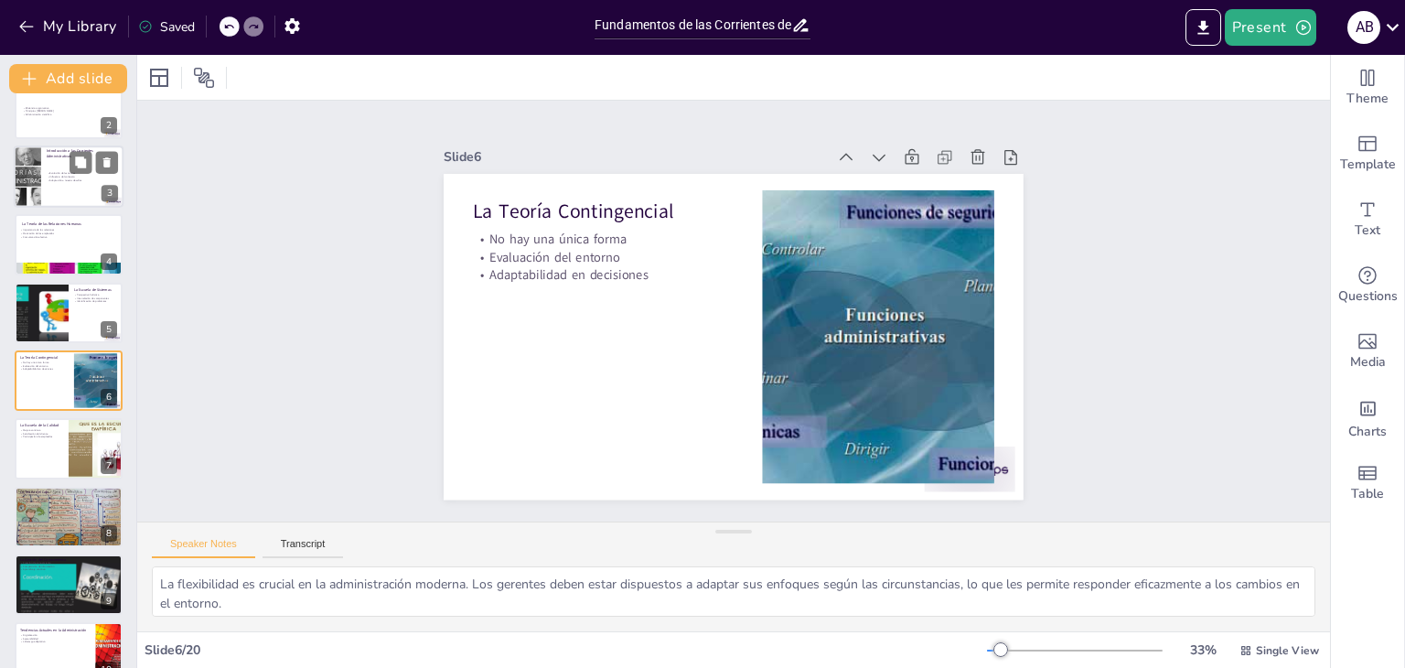
scroll to position [0, 0]
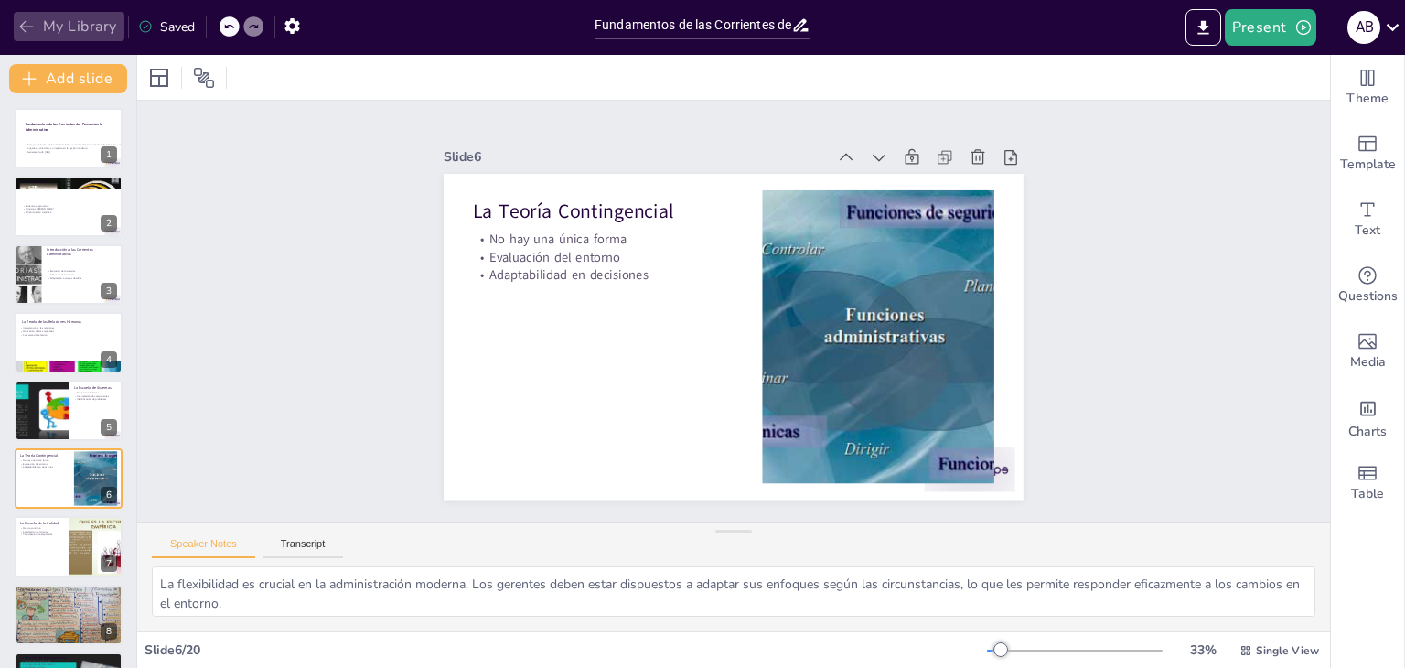
click at [22, 26] on icon "button" at bounding box center [26, 26] width 18 height 18
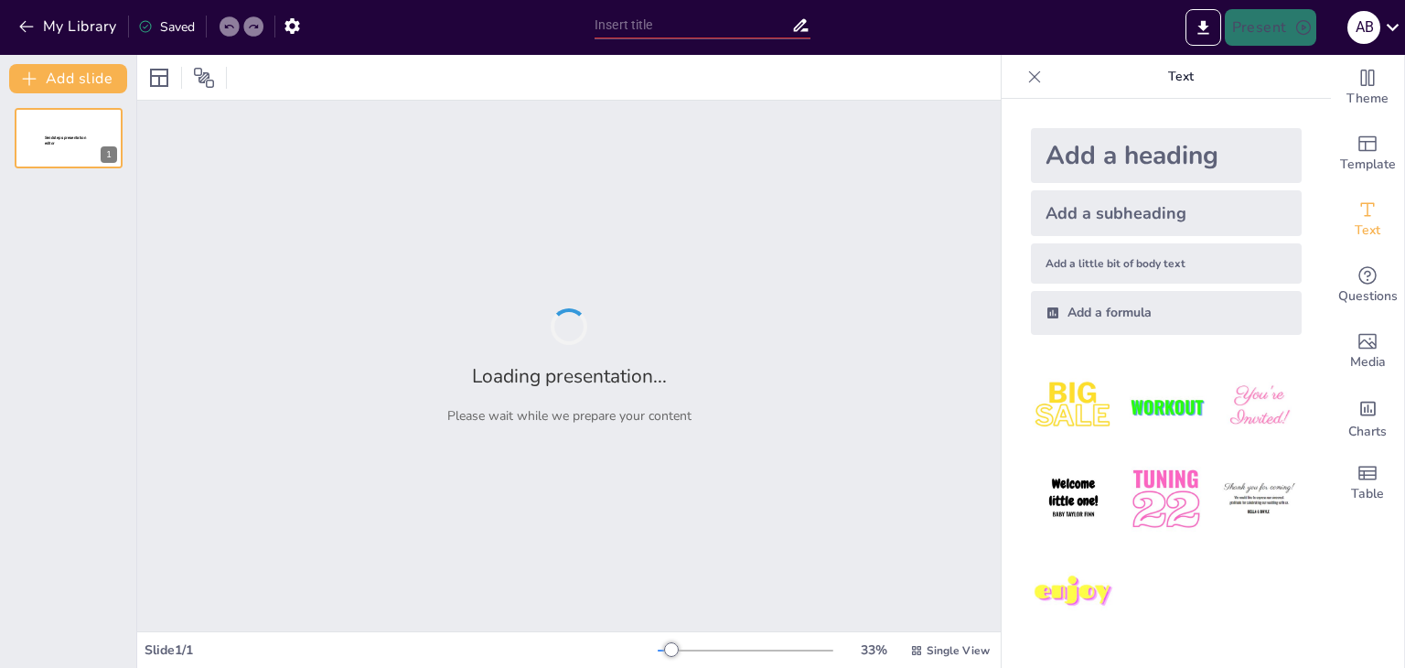
type input "Fundamentos y Principios de las Corrientes Administrativas Contemporáneas"
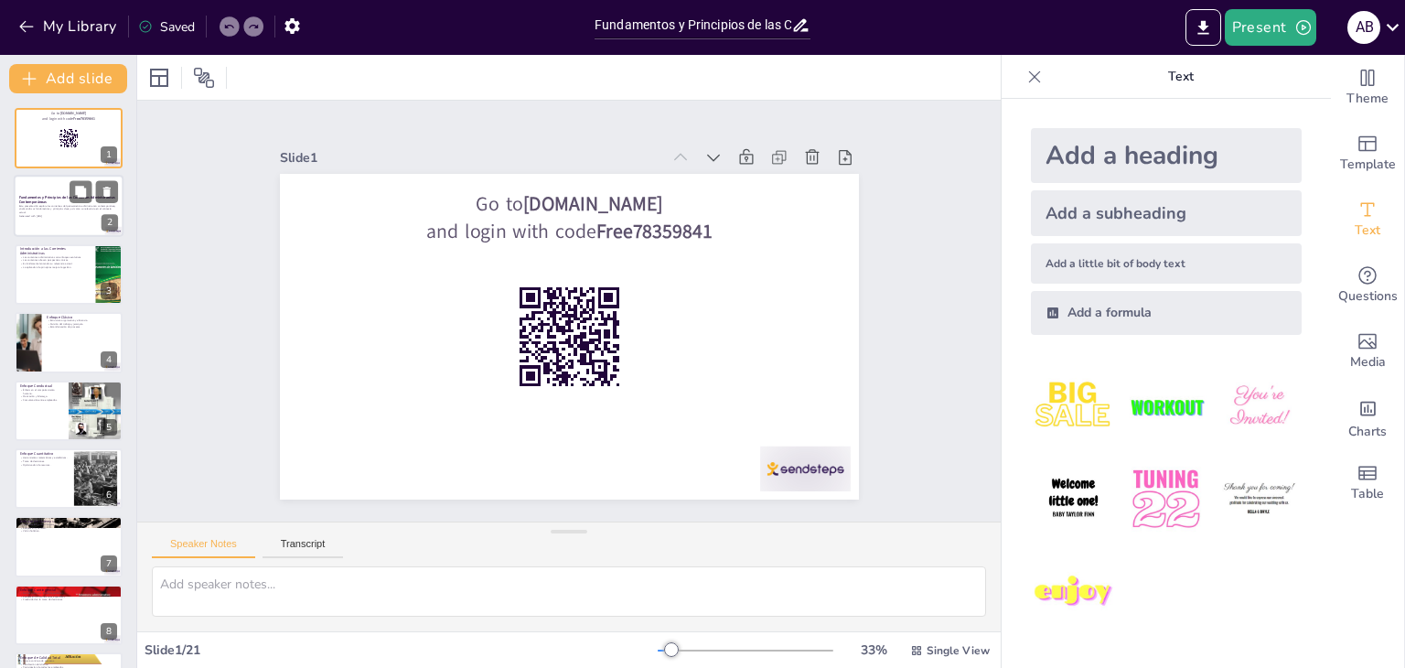
click at [58, 204] on p "Esta presentación explora las corrientes del pensamiento administrativo contemp…" at bounding box center [68, 209] width 99 height 10
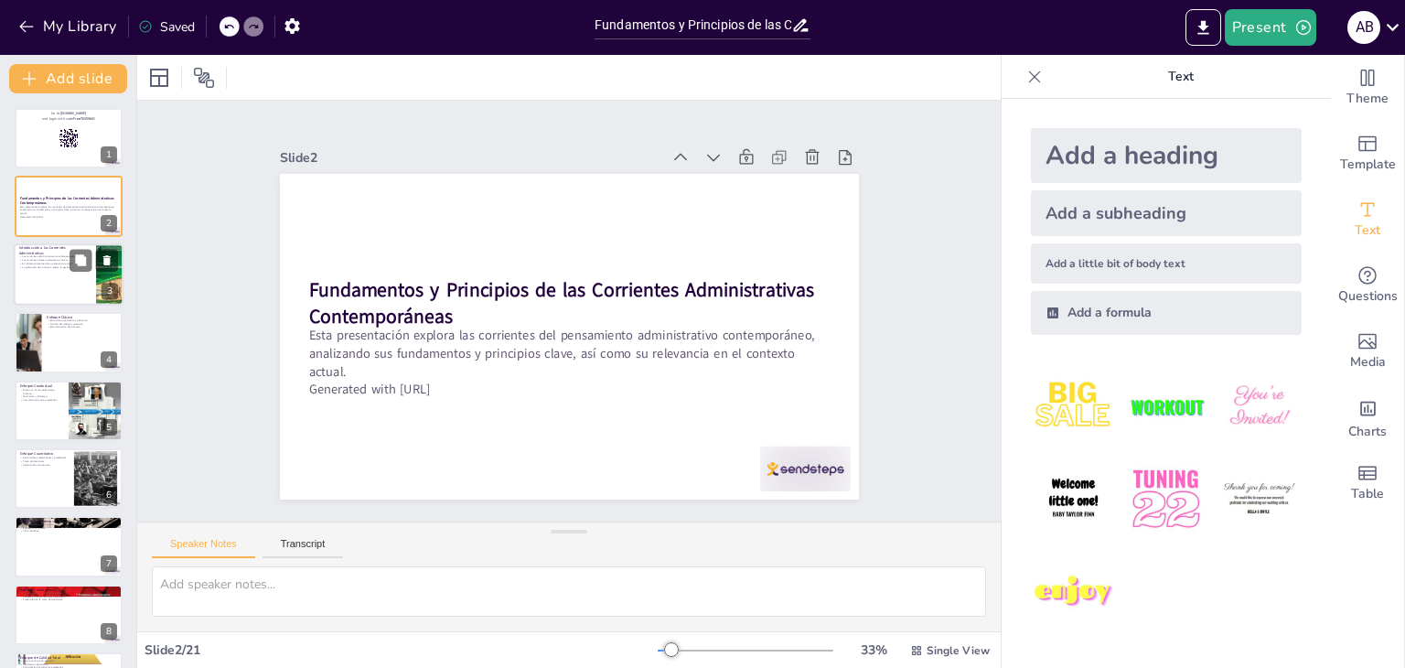
checkbox input "true"
click at [44, 272] on div at bounding box center [69, 274] width 110 height 62
type textarea "Las corrientes administrativas han evolucionado a lo largo del tiempo para adap…"
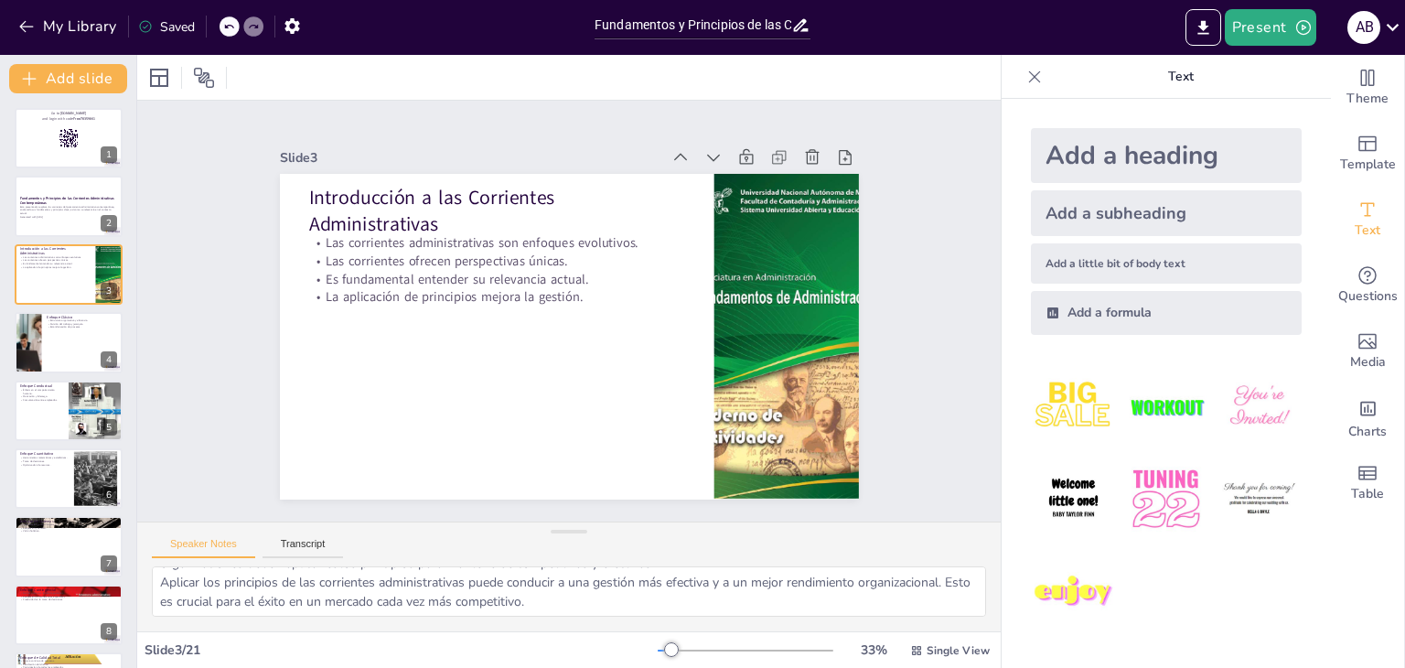
scroll to position [119, 0]
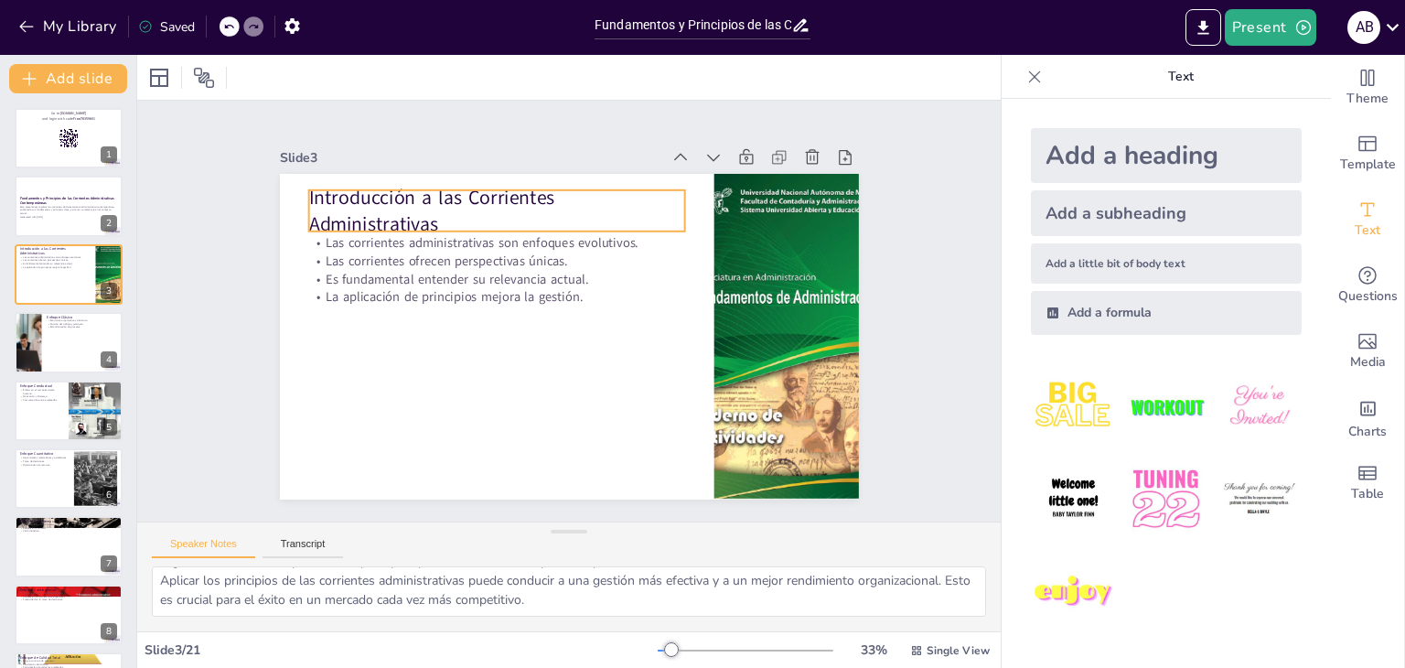
checkbox input "true"
